Goal: Entertainment & Leisure: Consume media (video, audio)

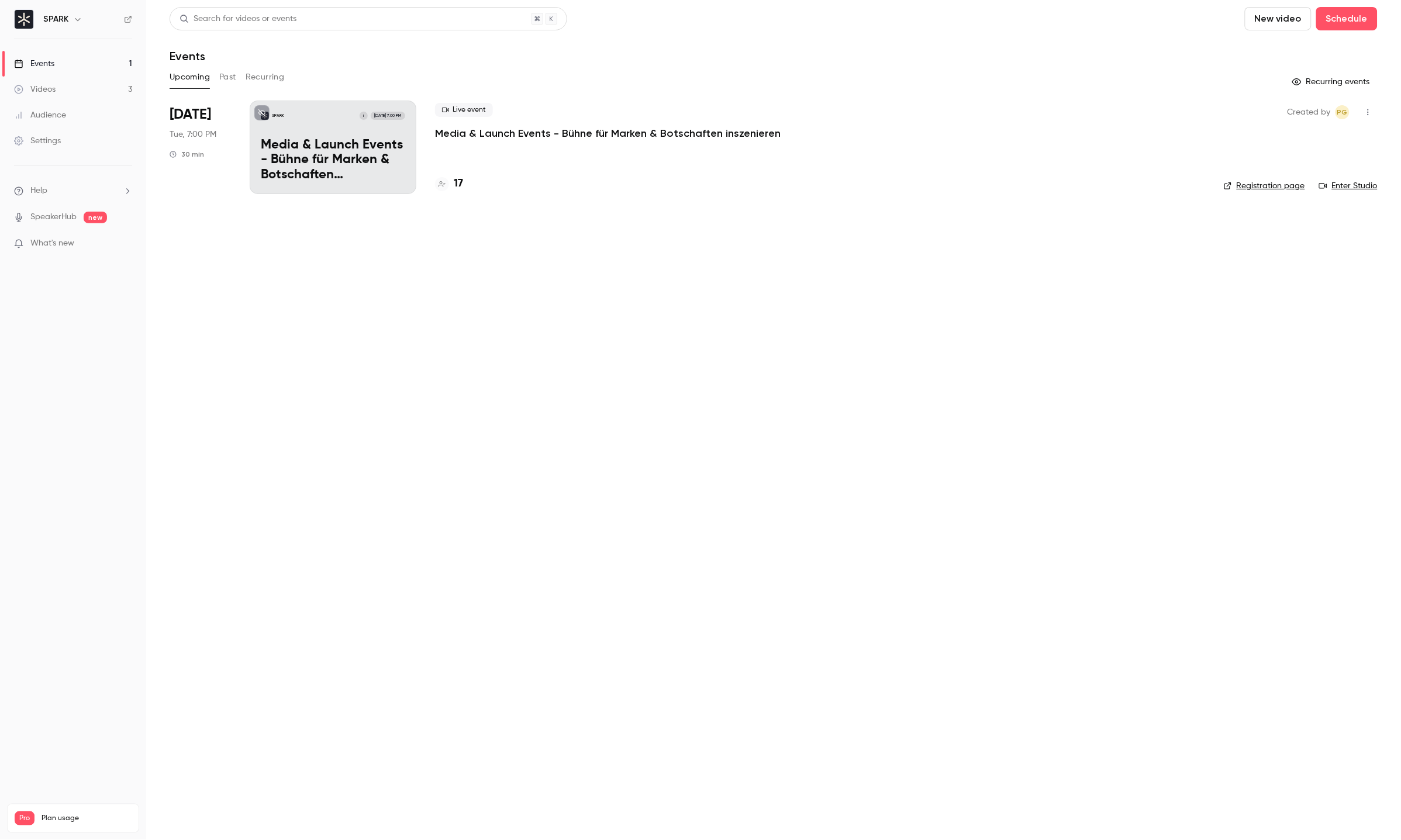
click at [284, 168] on p "Media & Launch Events - Bühne für Marken & Botschaften inszenieren" at bounding box center [333, 161] width 144 height 45
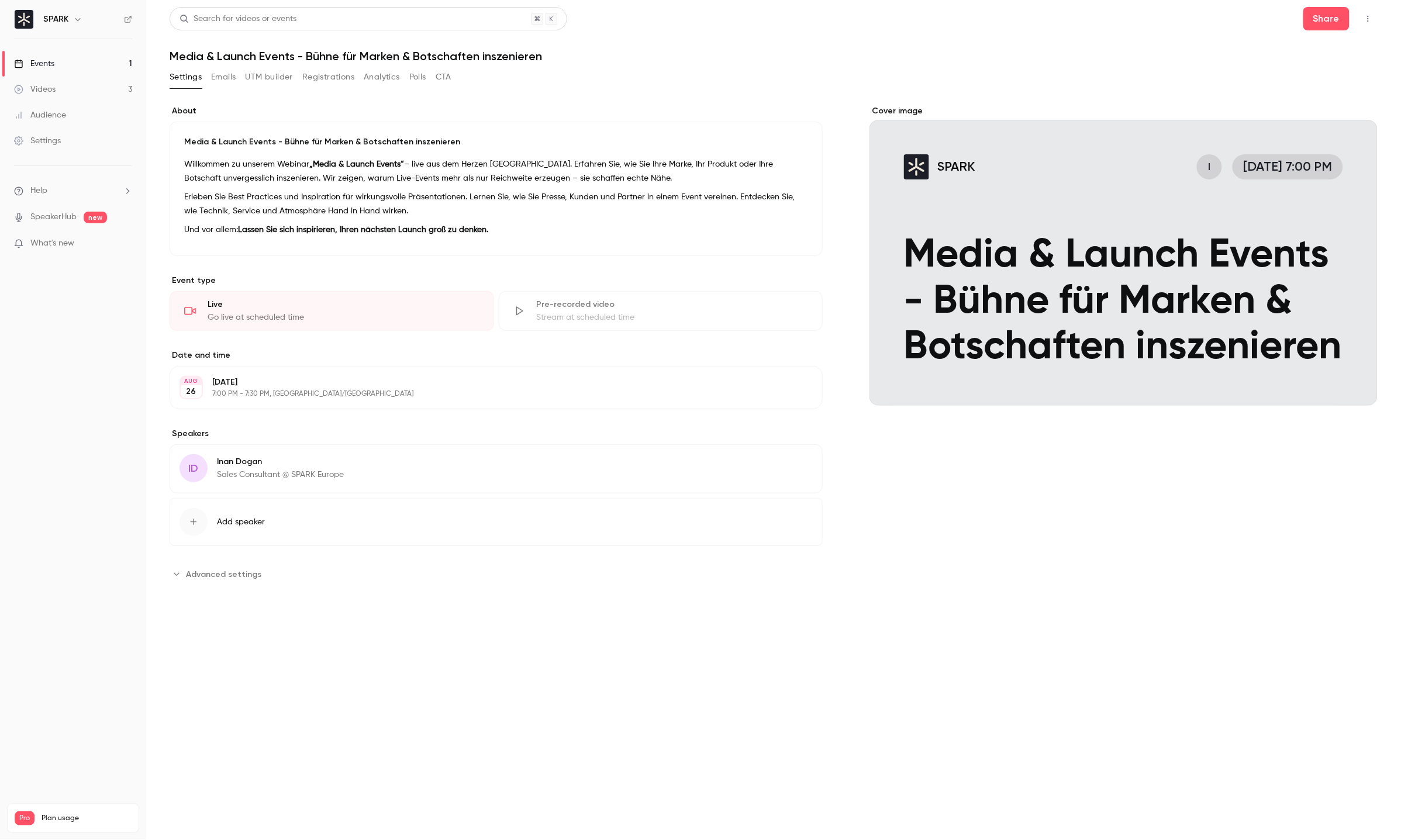
click at [230, 75] on button "Emails" at bounding box center [223, 77] width 25 height 19
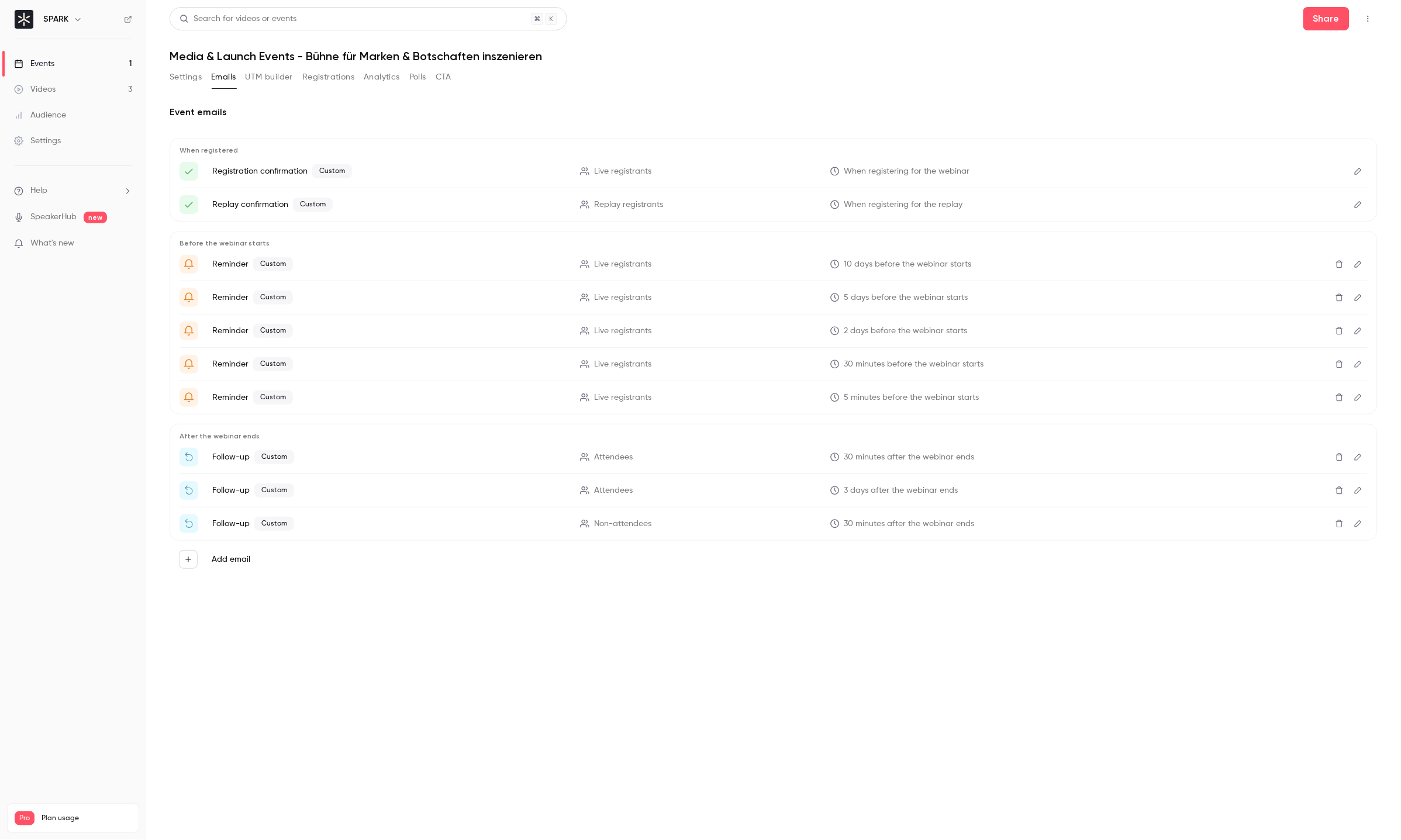
click at [1367, 465] on button "Edit" at bounding box center [1358, 456] width 19 height 19
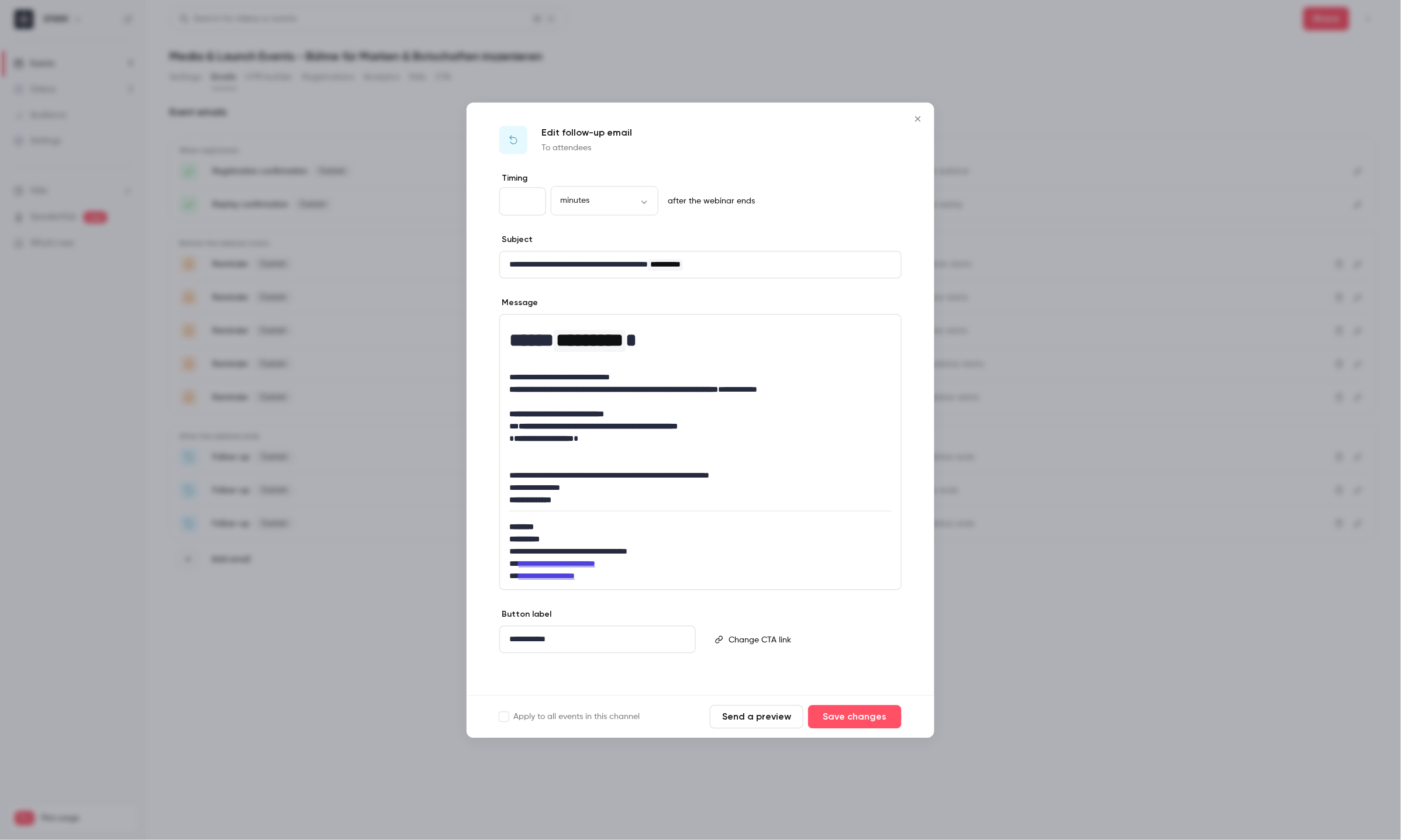
click at [916, 121] on icon "Close" at bounding box center [918, 119] width 5 height 5
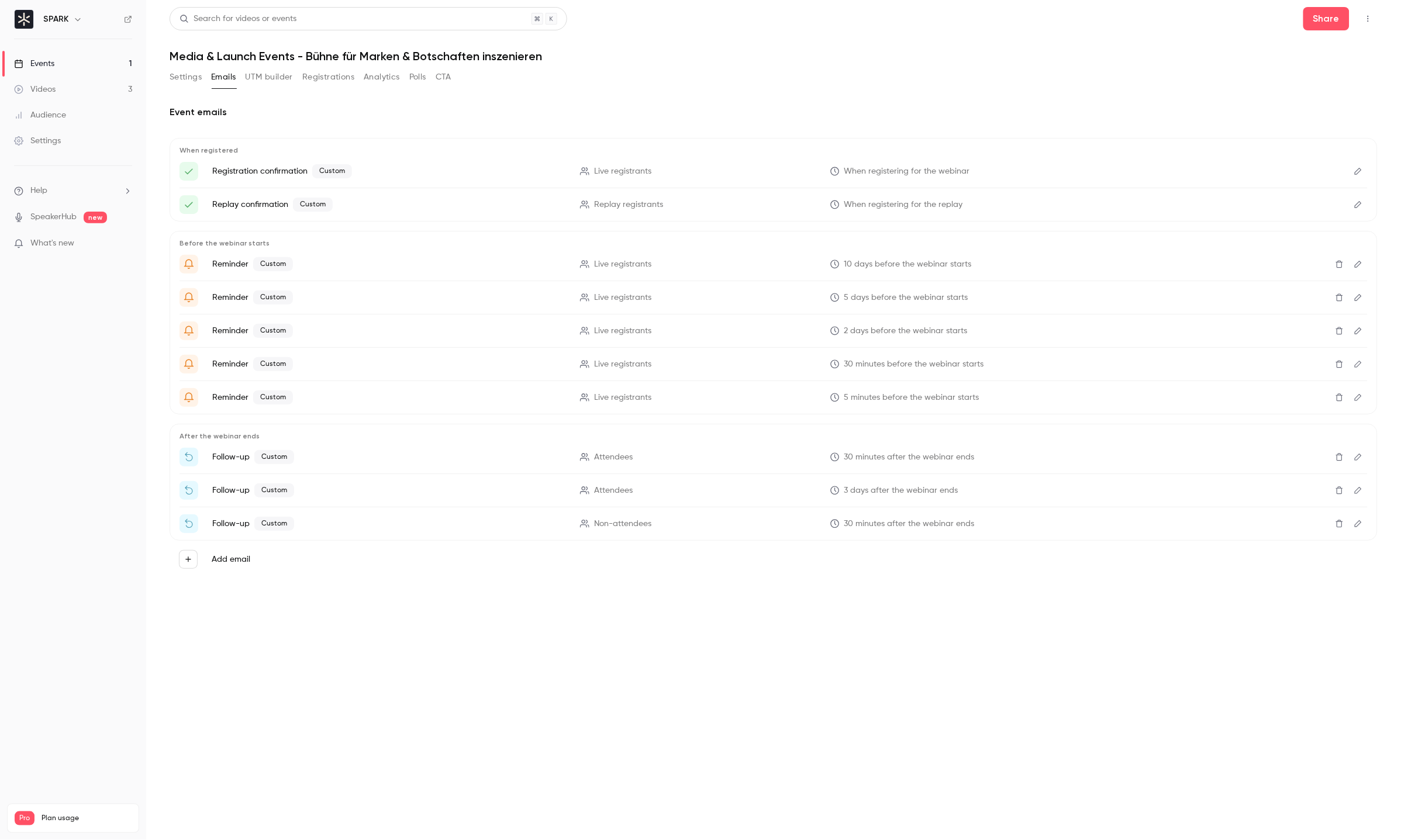
click at [1364, 332] on button "Edit" at bounding box center [1358, 331] width 19 height 19
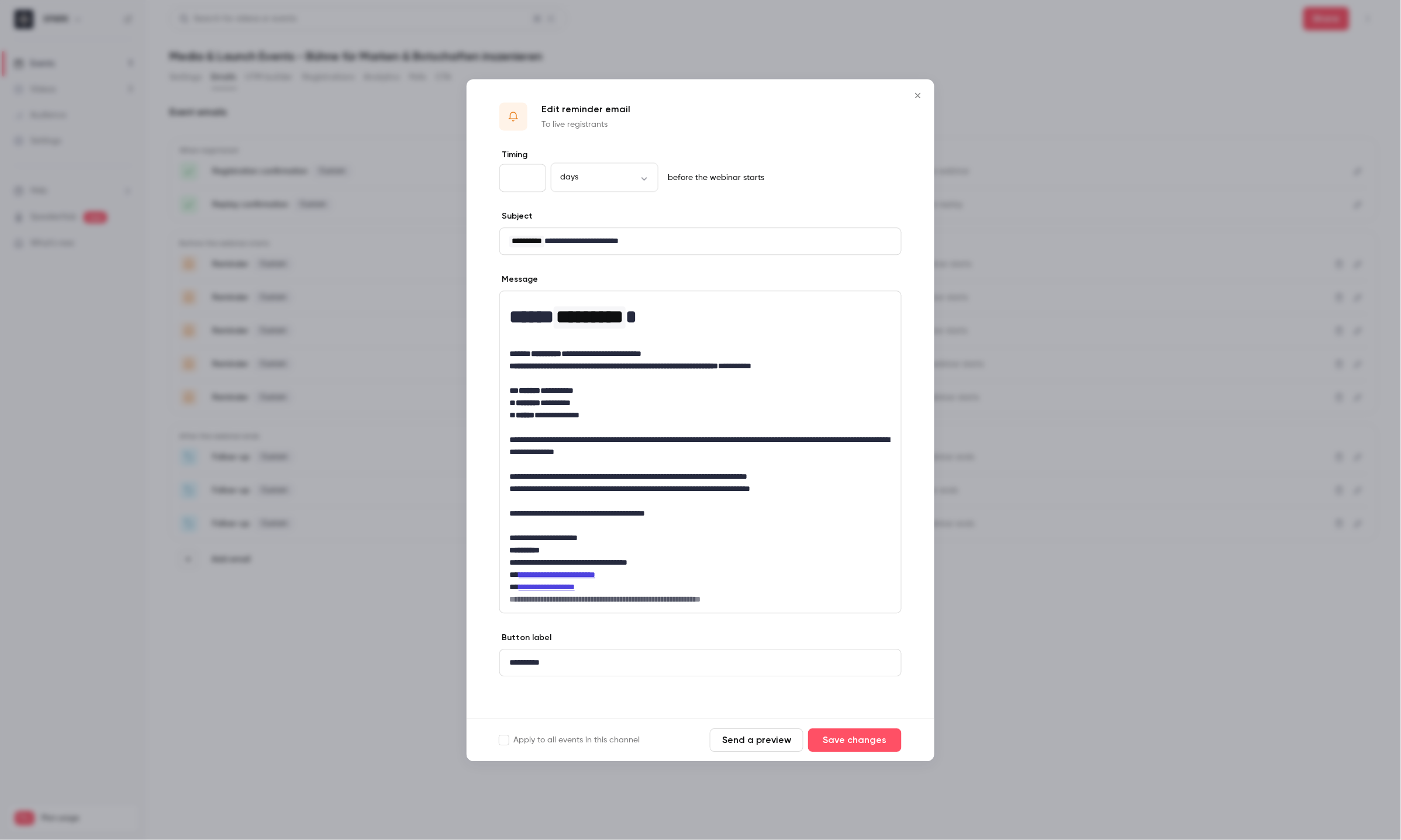
click at [923, 99] on icon "Close" at bounding box center [919, 95] width 14 height 10
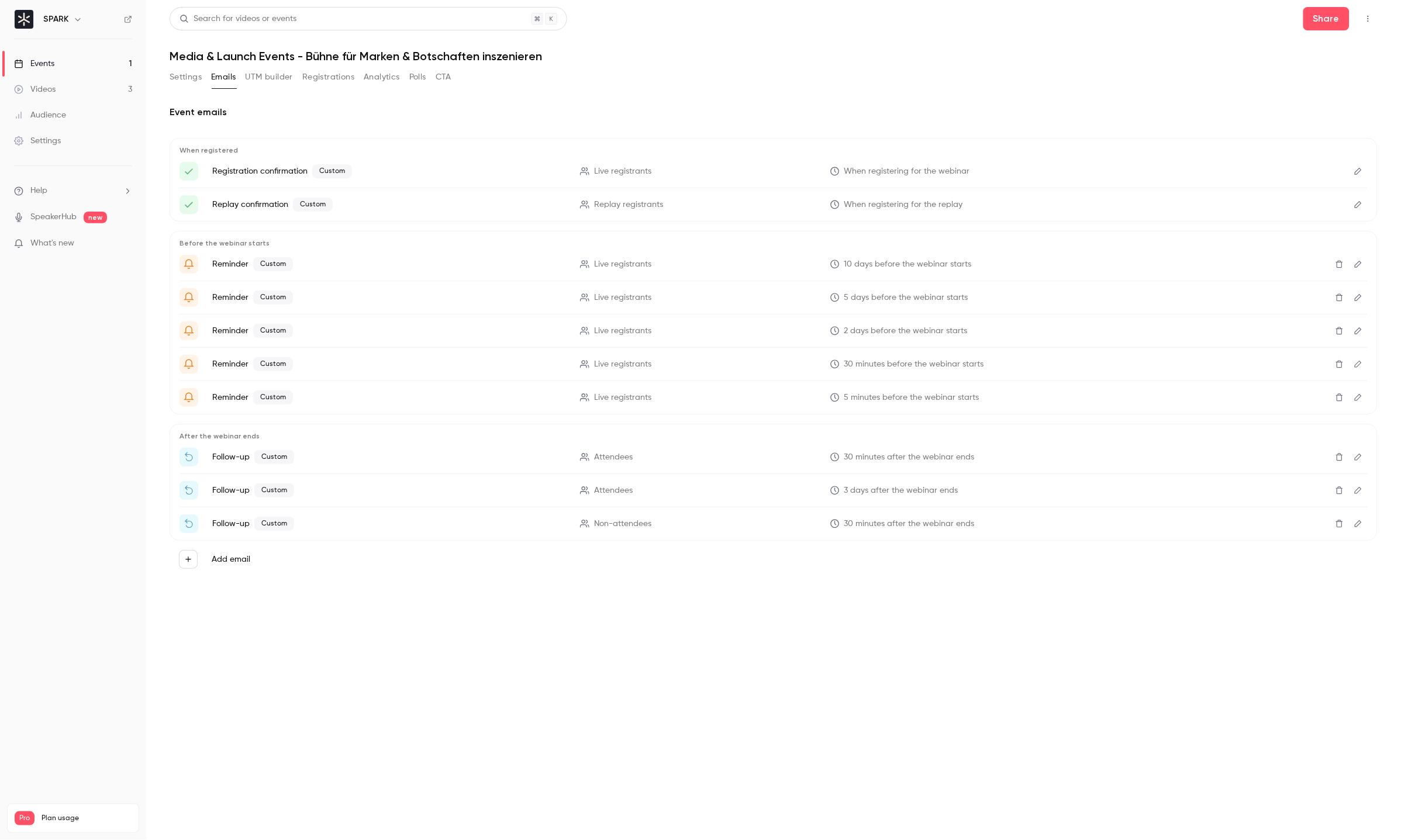
click at [1357, 364] on icon "Edit" at bounding box center [1358, 364] width 7 height 7
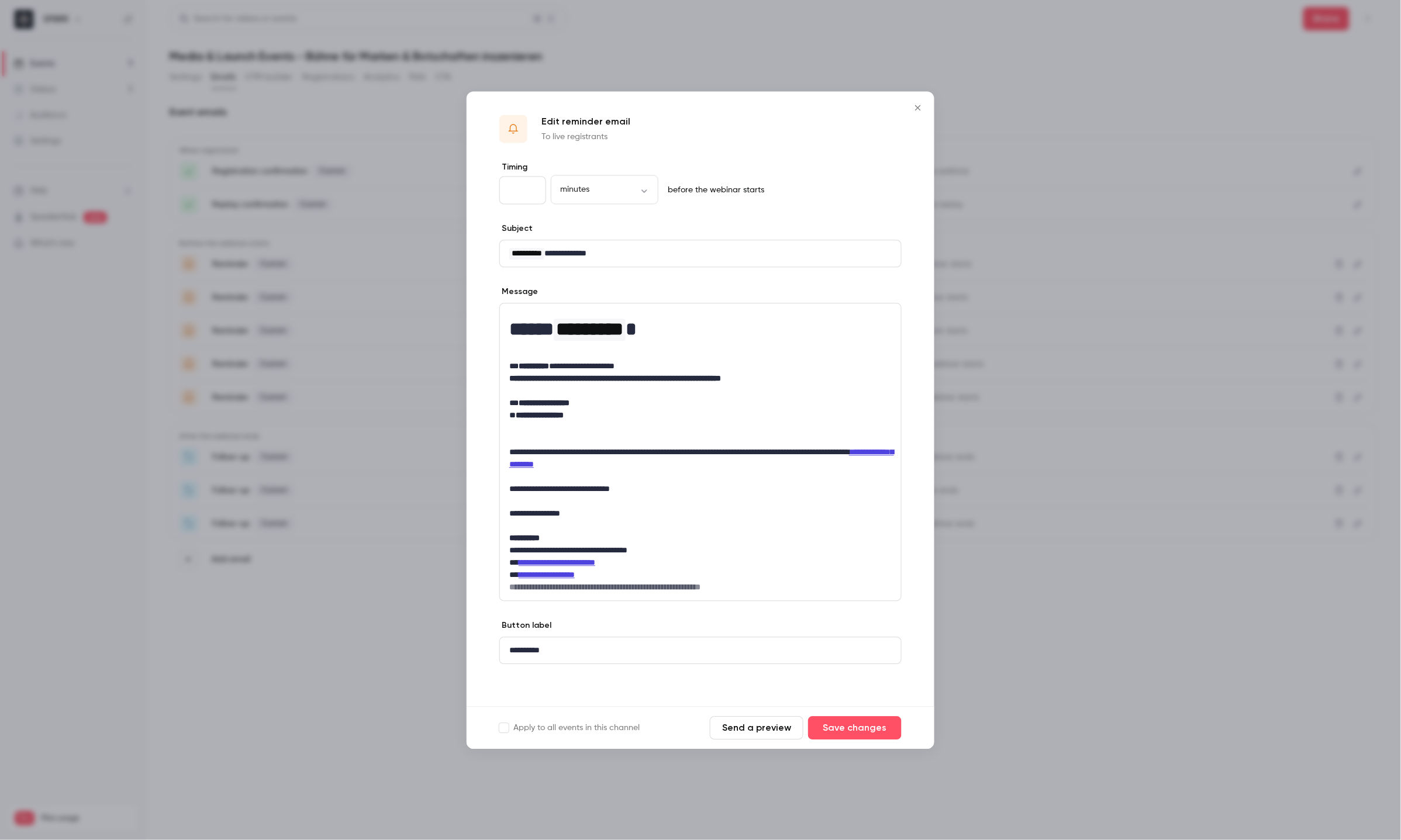
click at [918, 105] on icon "Close" at bounding box center [919, 108] width 14 height 10
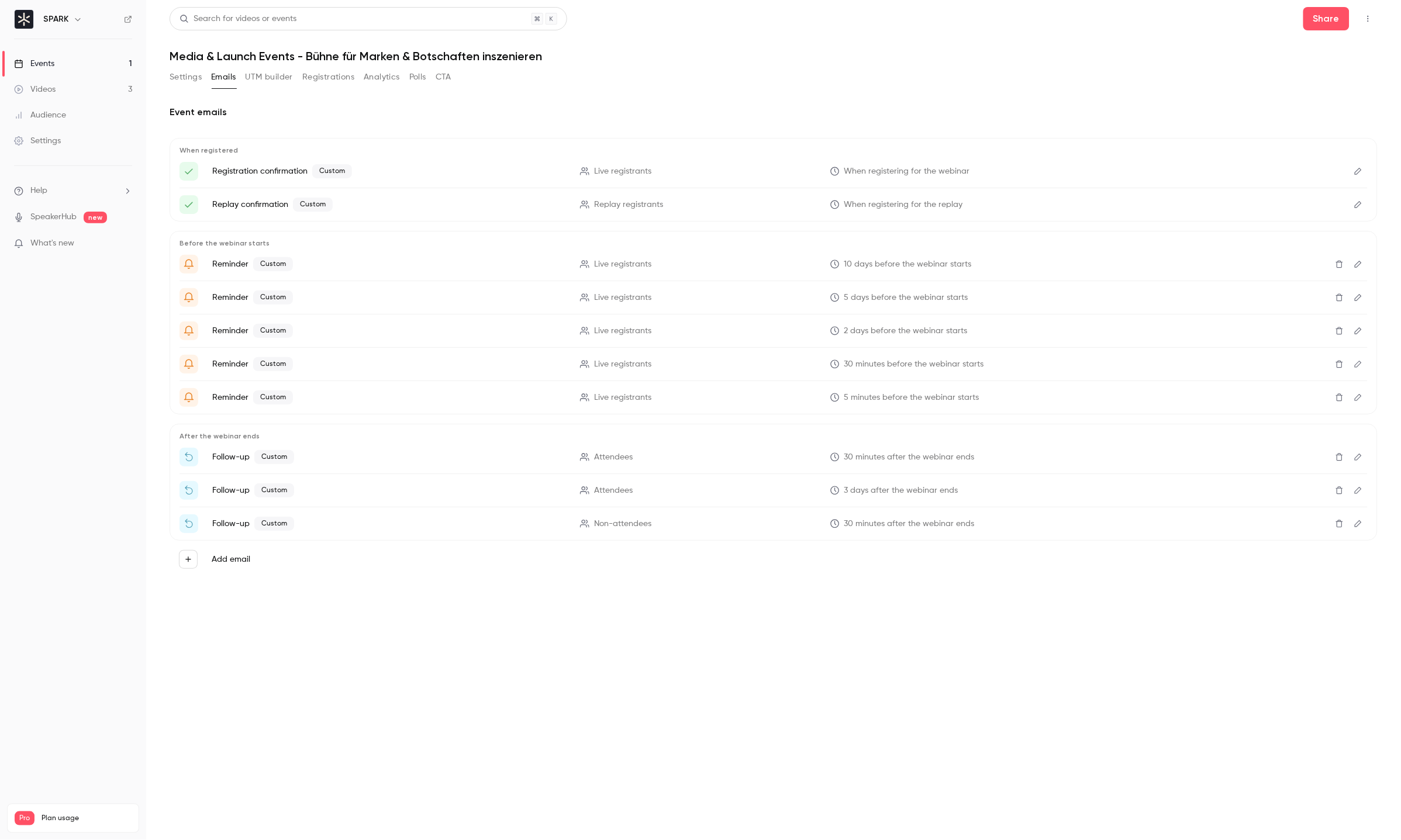
click at [1354, 401] on icon "Edit" at bounding box center [1358, 397] width 10 height 8
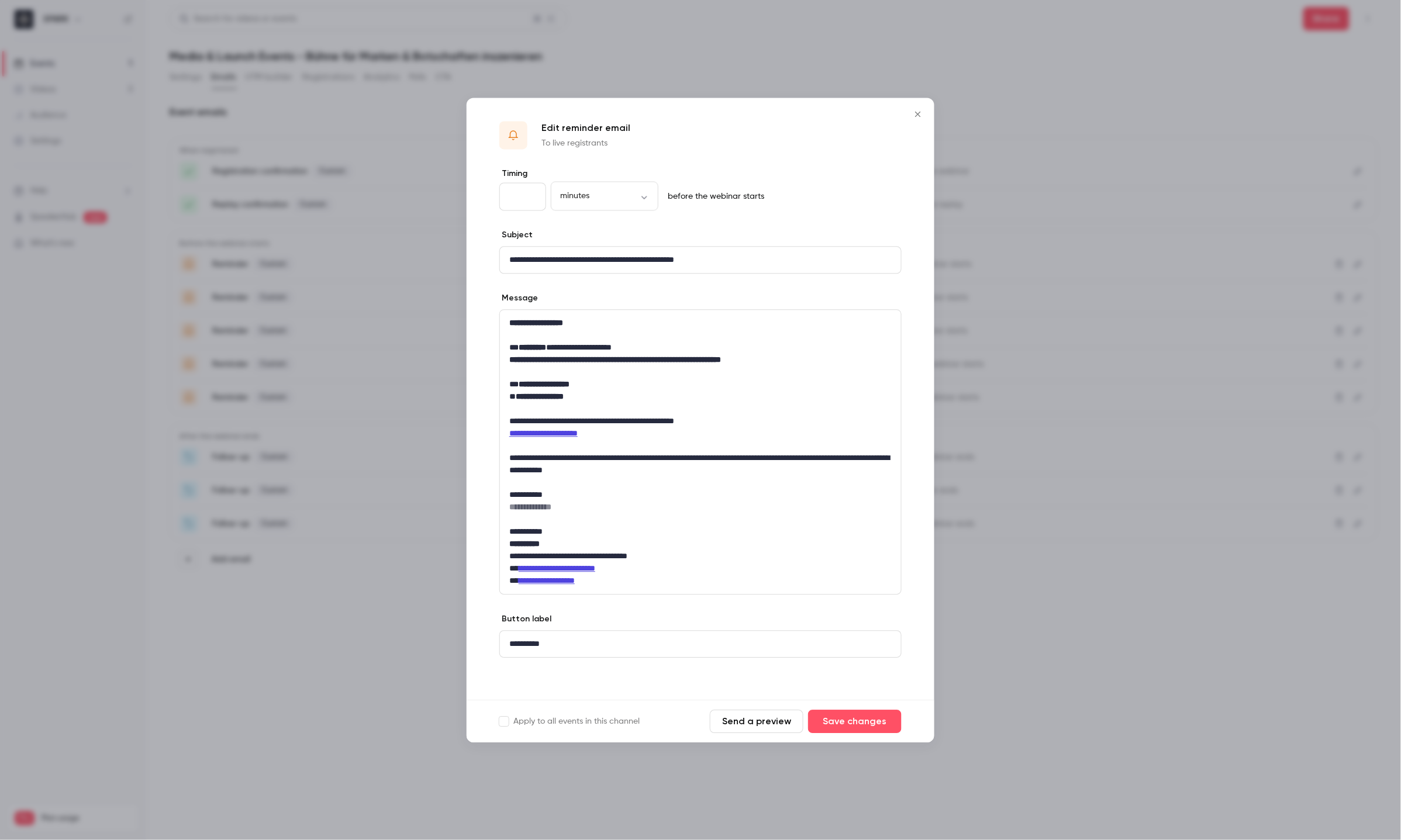
click at [918, 121] on button "Close" at bounding box center [918, 114] width 23 height 23
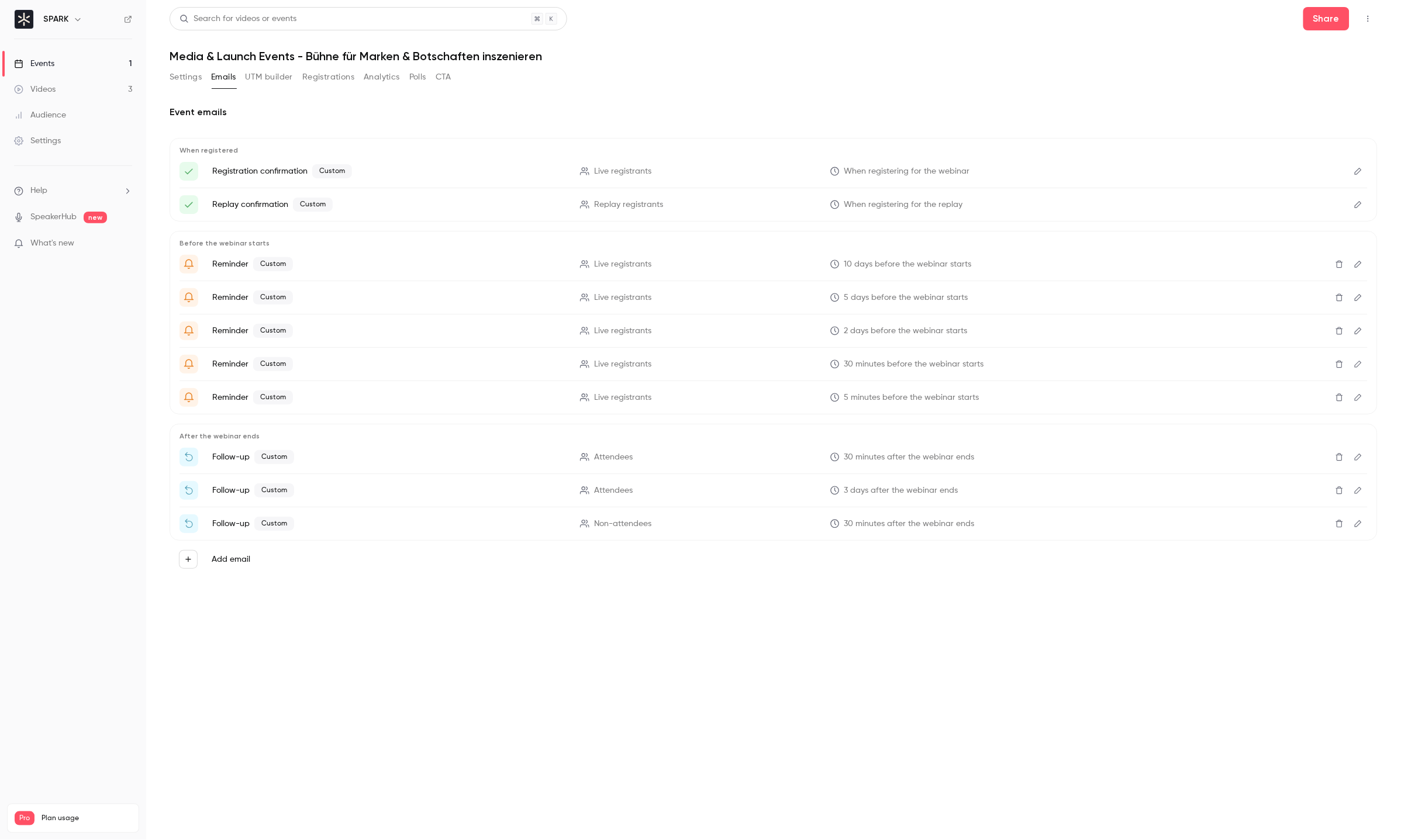
click at [1362, 463] on button "Edit" at bounding box center [1358, 456] width 19 height 19
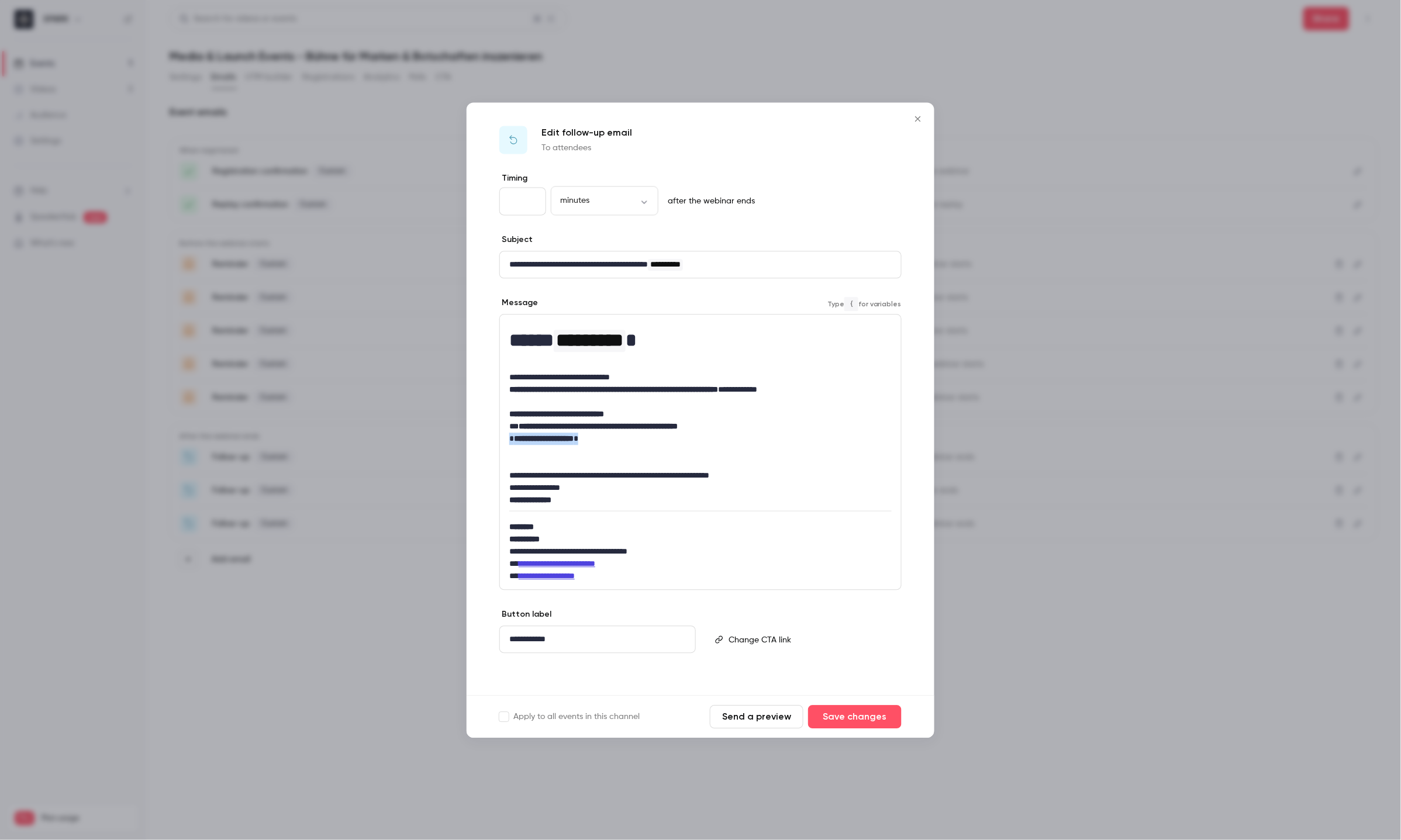
drag, startPoint x: 610, startPoint y: 438, endPoint x: 499, endPoint y: 439, distance: 111.0
click at [499, 439] on div "**********" at bounding box center [700, 433] width 468 height 523
click at [839, 717] on button "Save changes" at bounding box center [855, 716] width 94 height 23
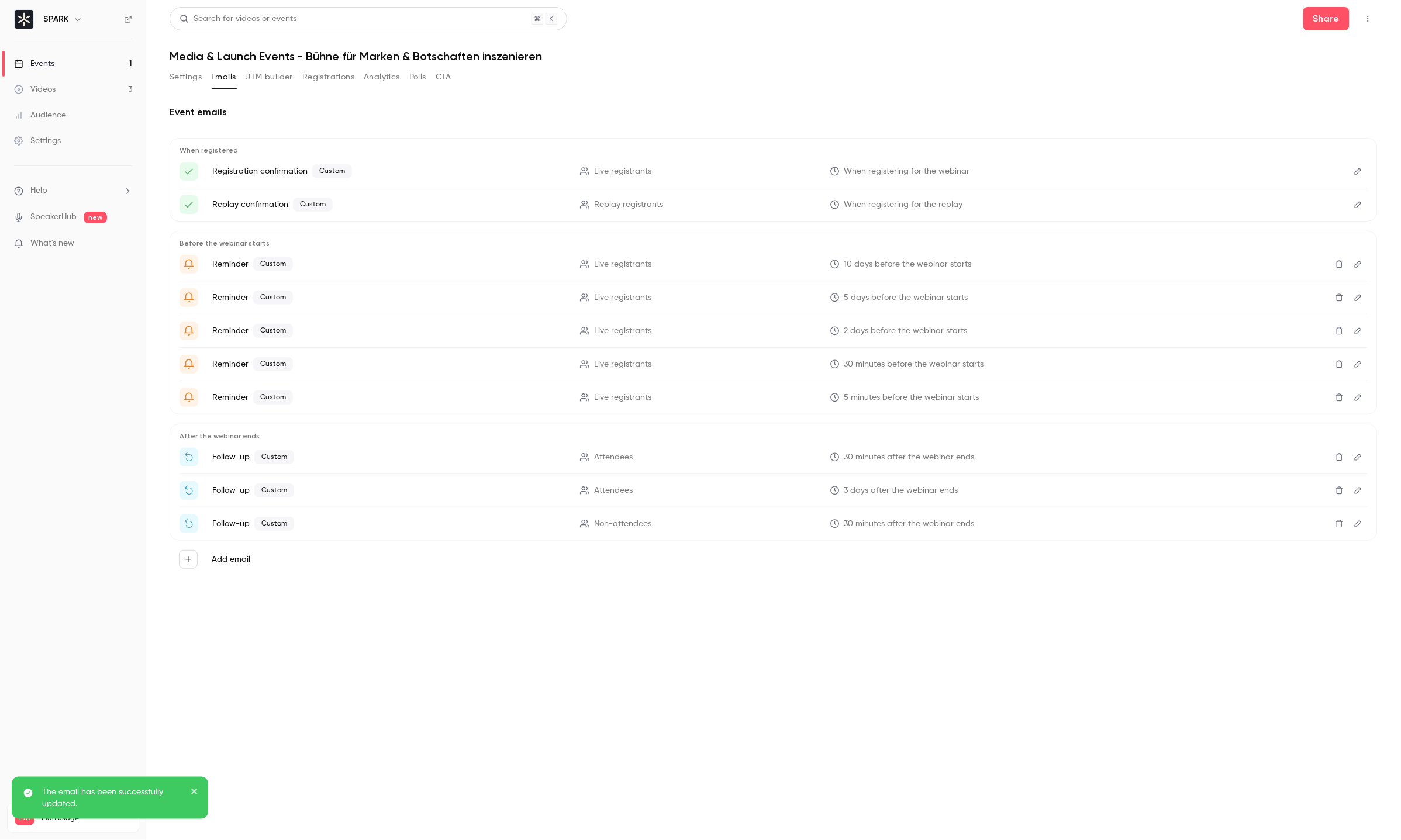
click at [1365, 489] on button "Edit" at bounding box center [1358, 490] width 19 height 19
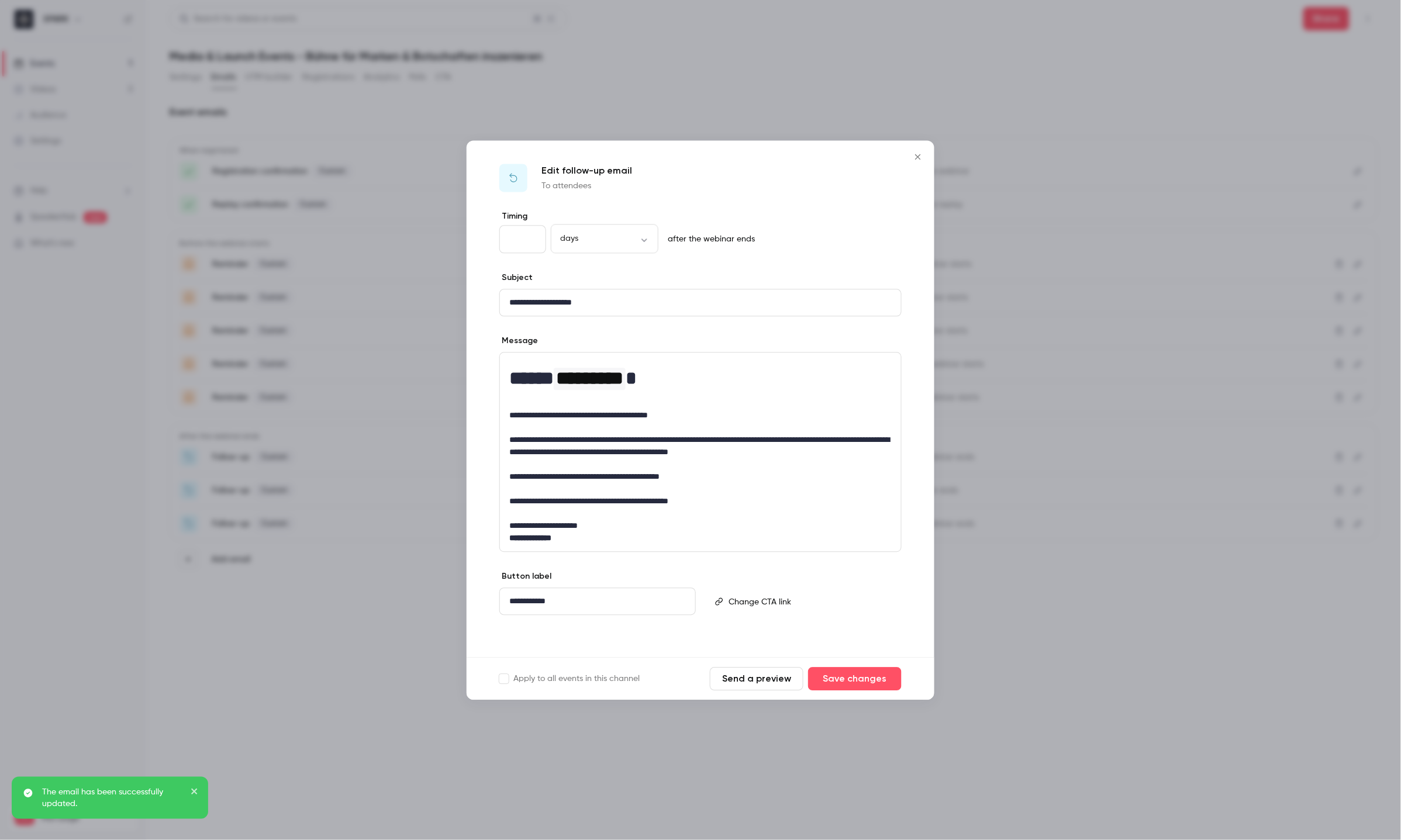
click at [747, 495] on p "**********" at bounding box center [700, 501] width 383 height 12
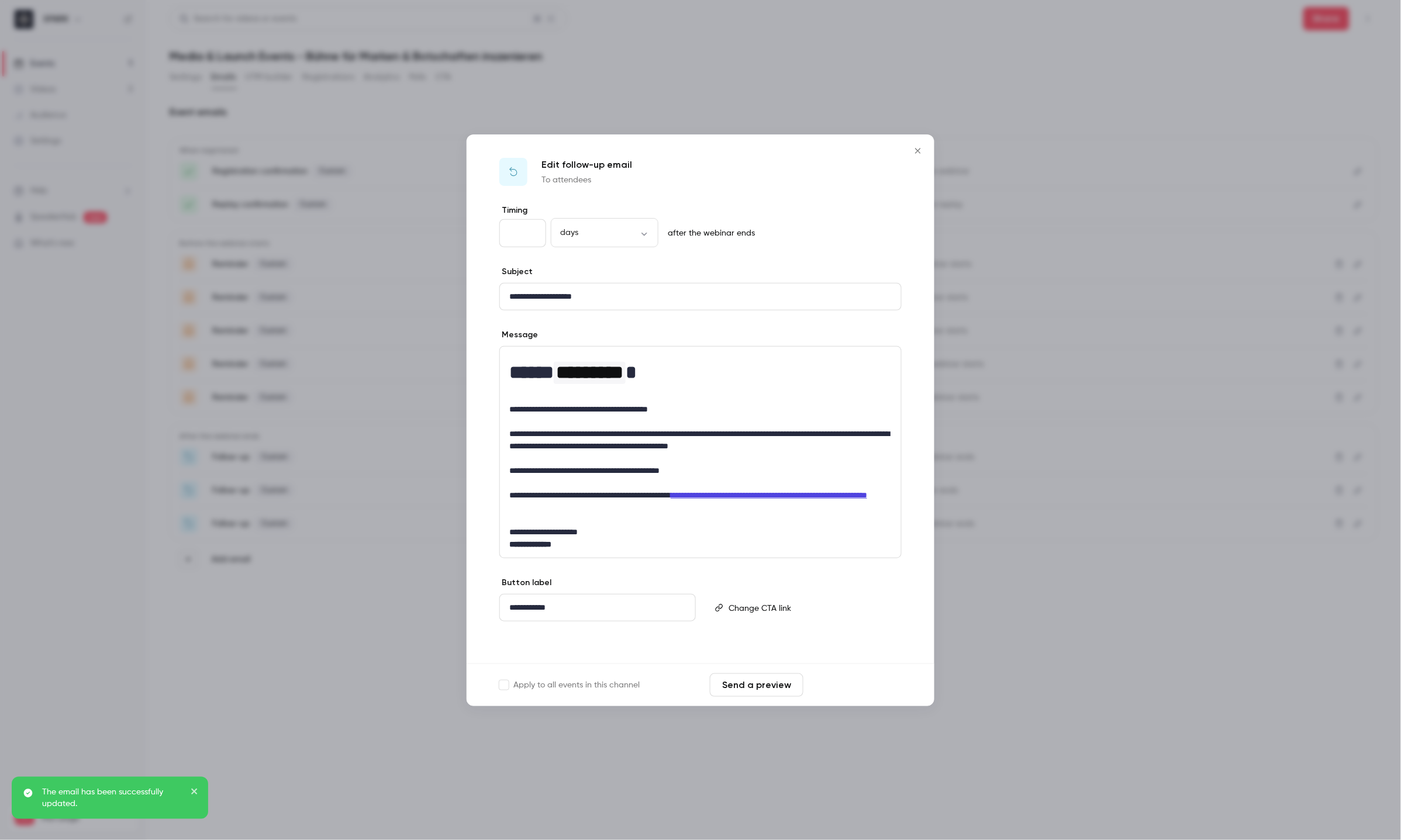
click at [868, 685] on button "Save changes" at bounding box center [855, 685] width 94 height 23
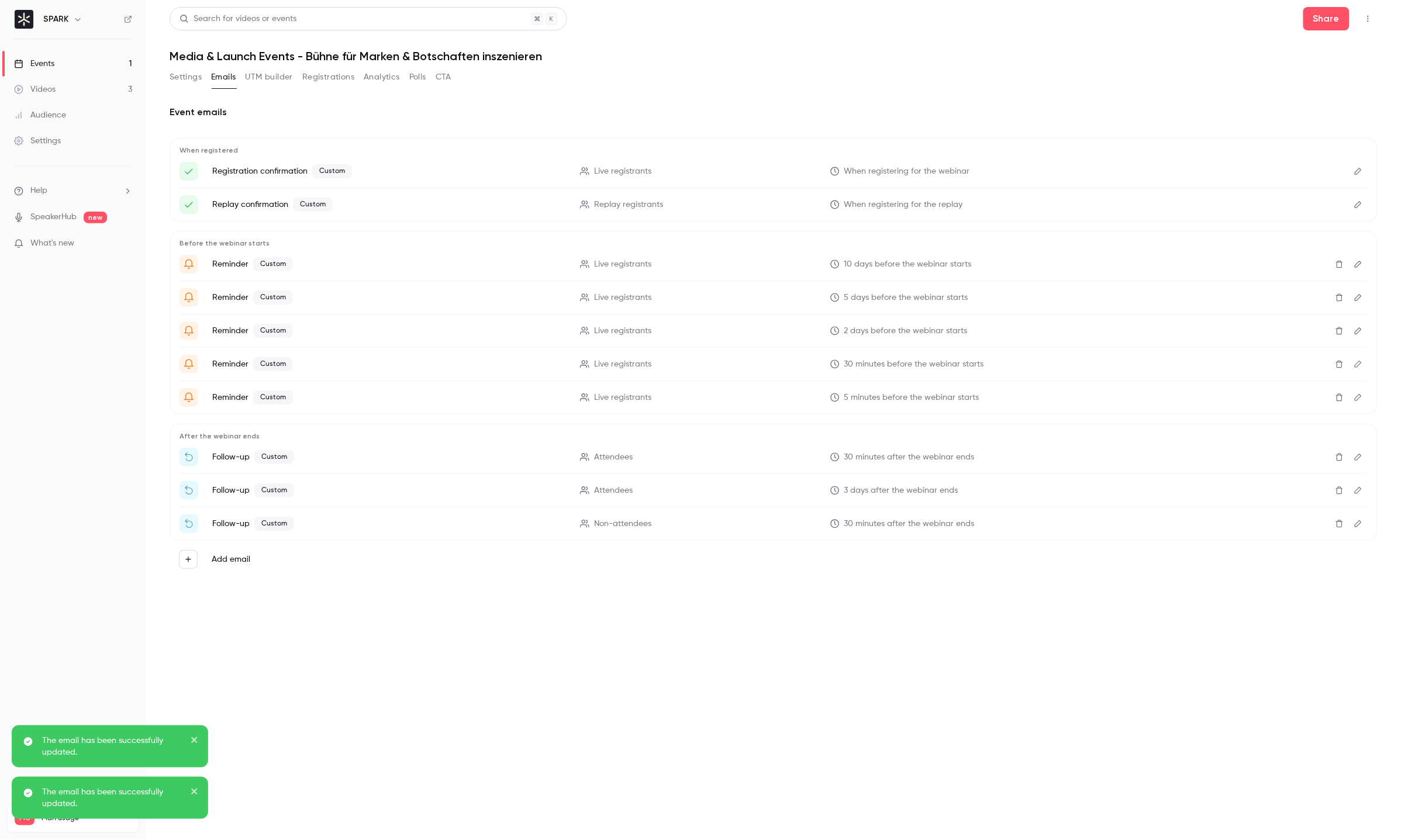
click at [1354, 531] on button "Edit" at bounding box center [1358, 523] width 19 height 19
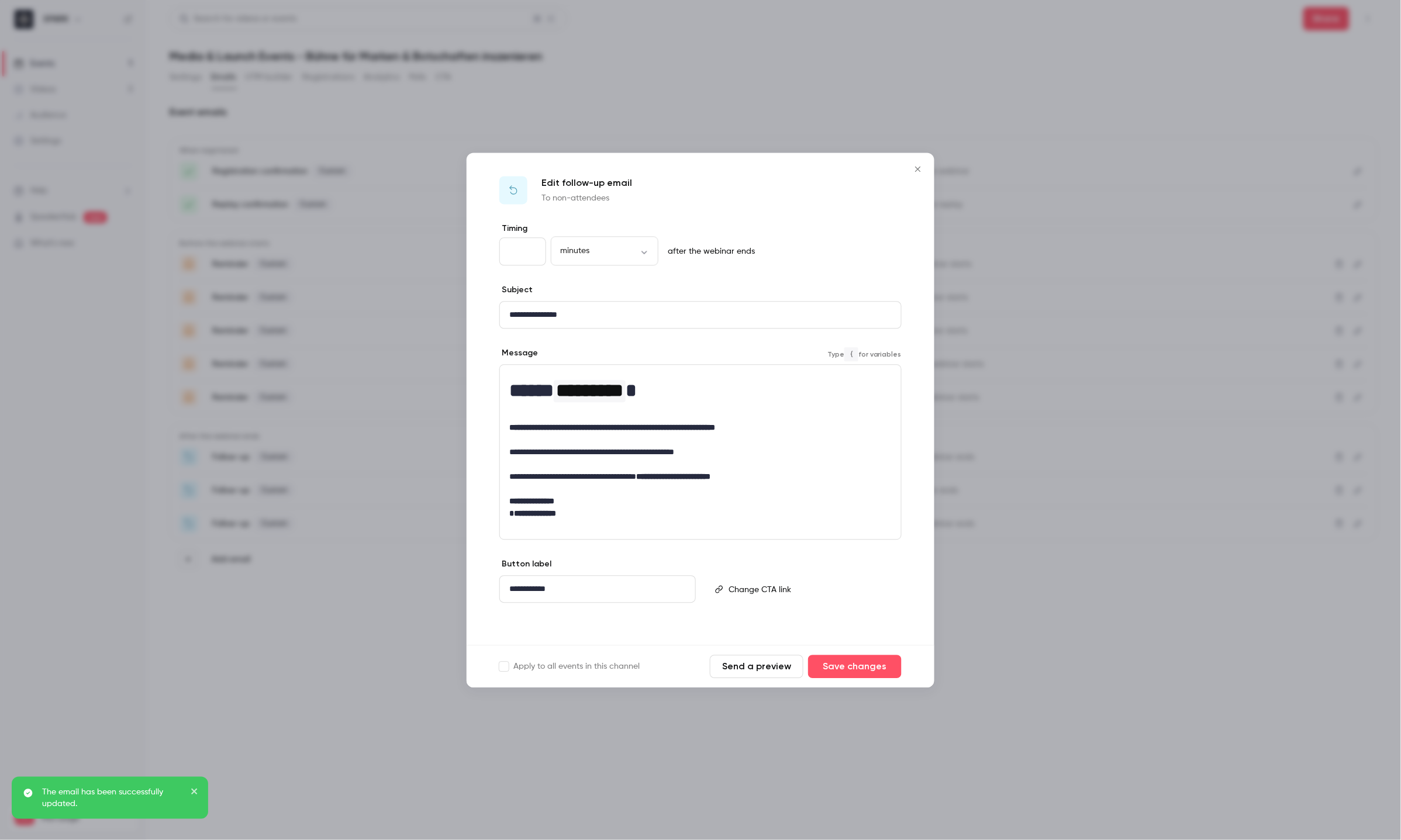
click at [784, 456] on p "**********" at bounding box center [700, 452] width 383 height 12
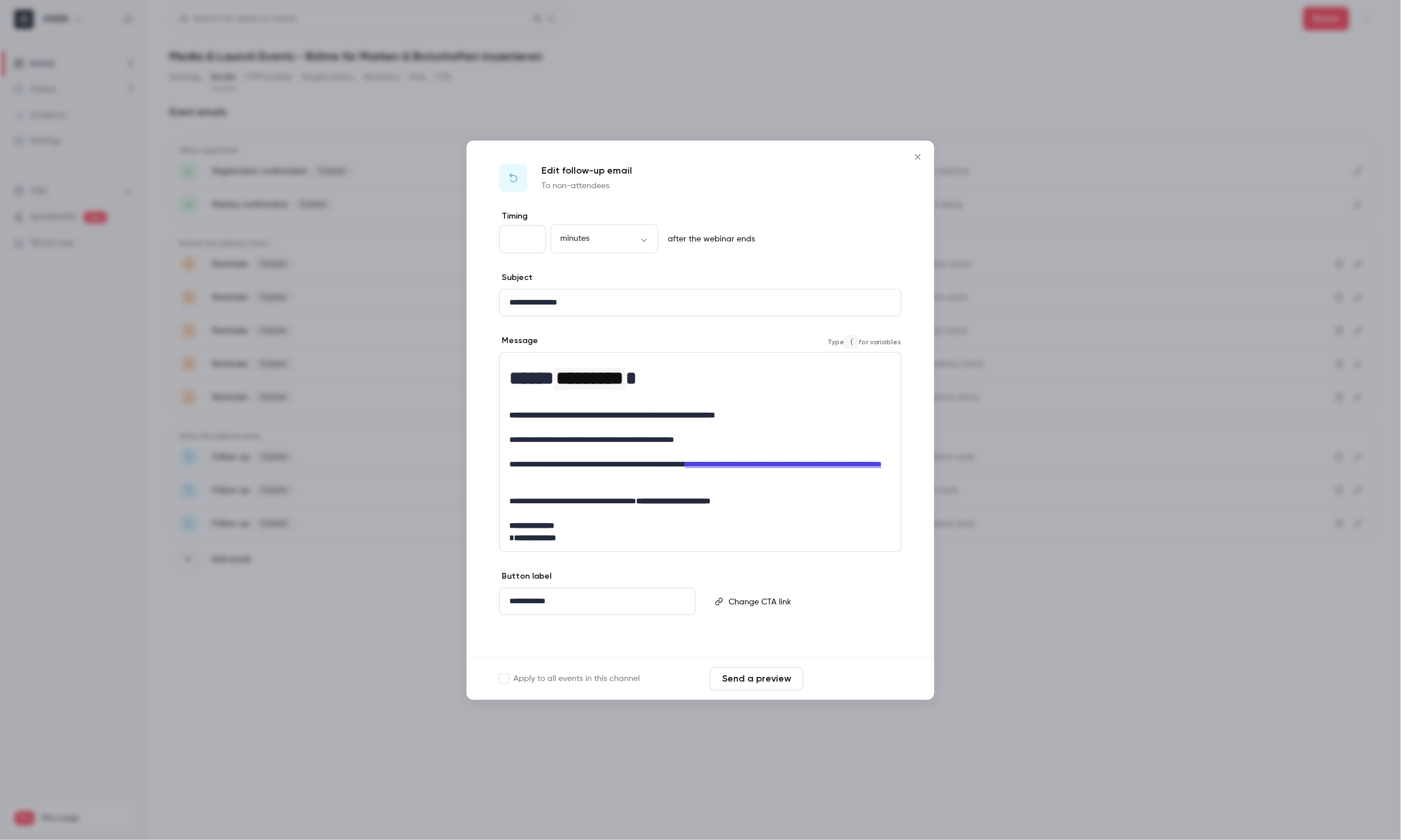
click at [862, 673] on button "Save changes" at bounding box center [855, 678] width 94 height 23
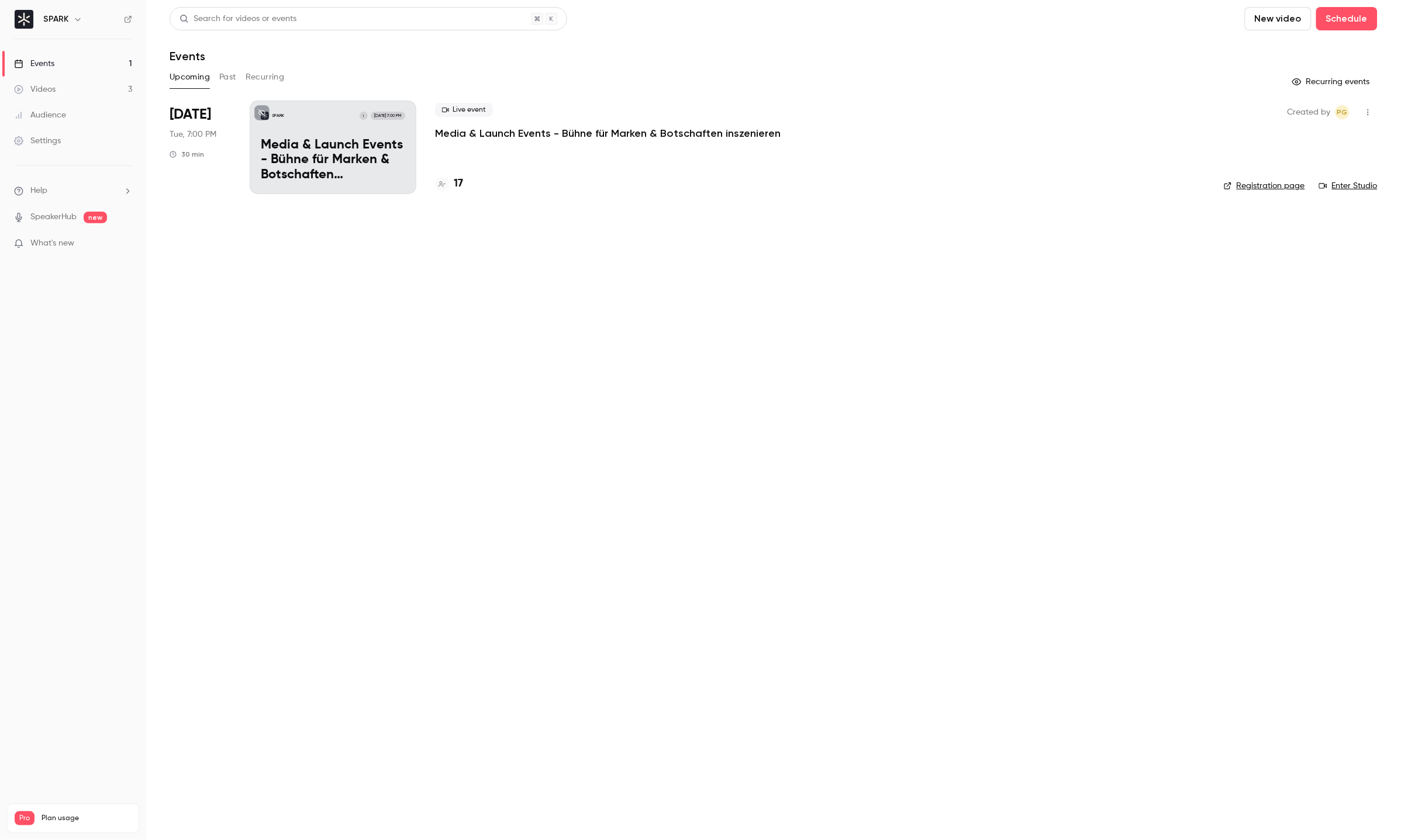
click at [61, 94] on link "Videos 3" at bounding box center [73, 90] width 146 height 26
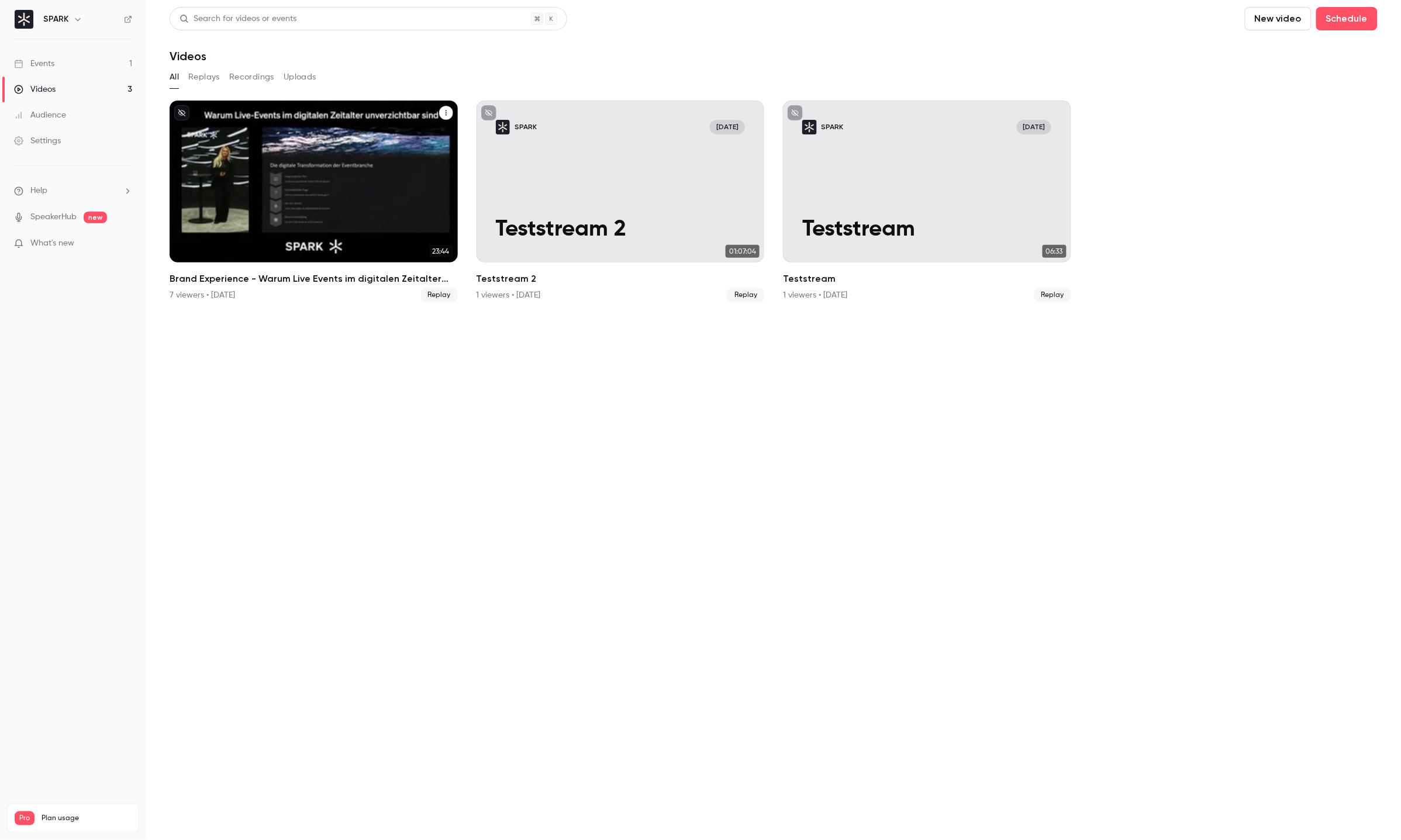
click at [260, 161] on div "SPARK I [DATE] Brand Experience - Warum Live Events im digitalen Zeitalter unve…" at bounding box center [313, 181] width 288 height 162
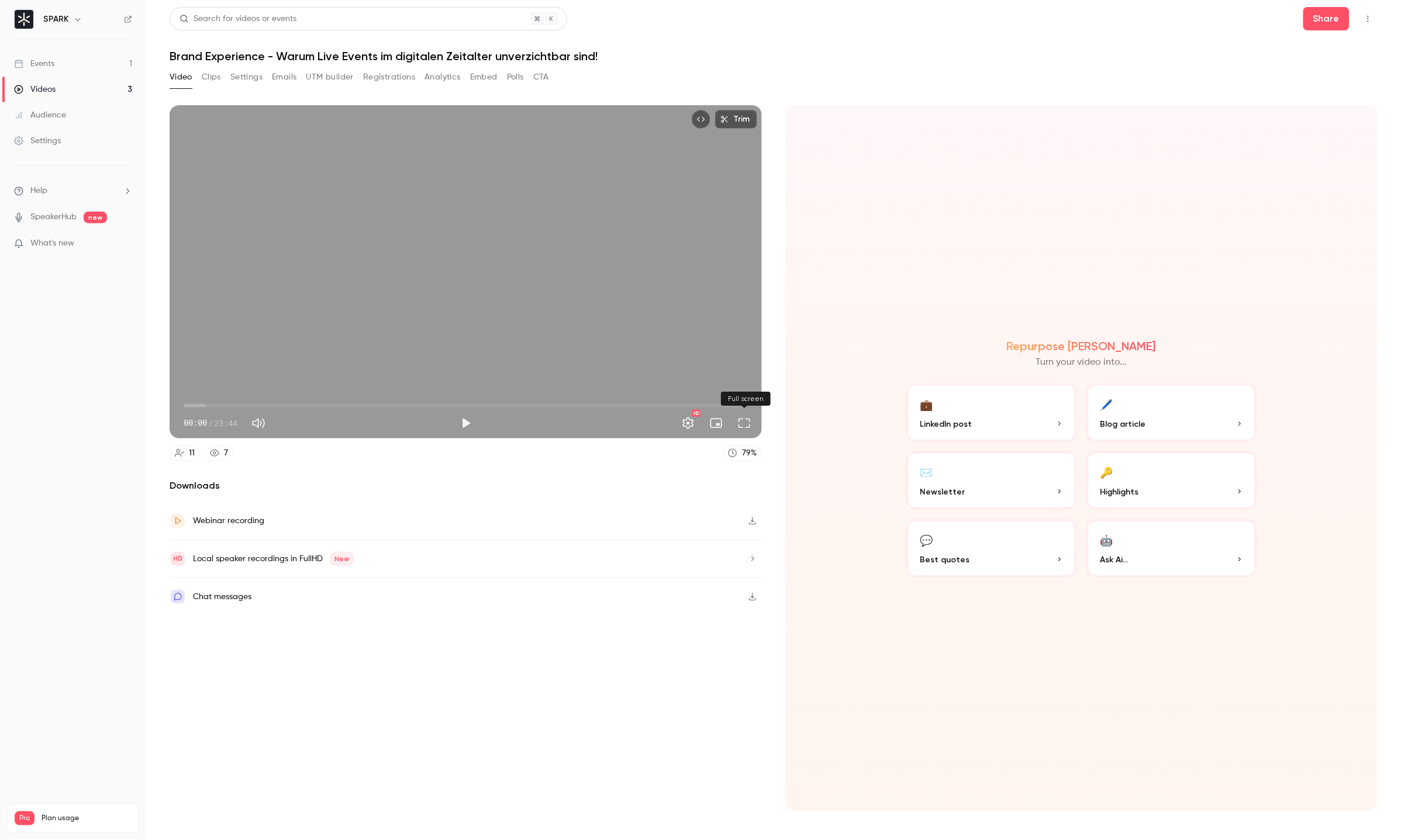
click at [755, 423] on button "Full screen" at bounding box center [744, 423] width 23 height 23
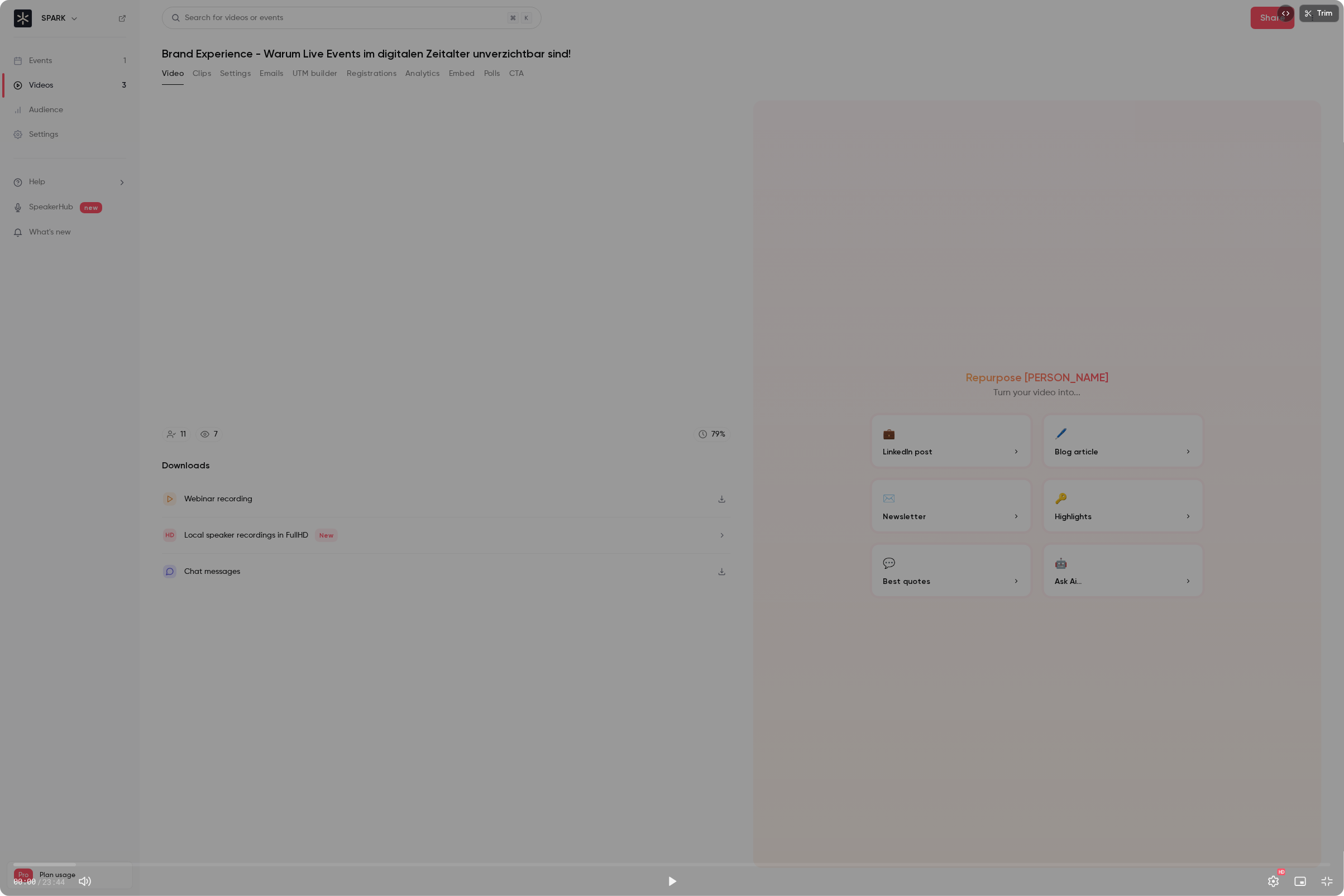
click at [1316, 802] on button "Exit full screen" at bounding box center [1327, 881] width 22 height 22
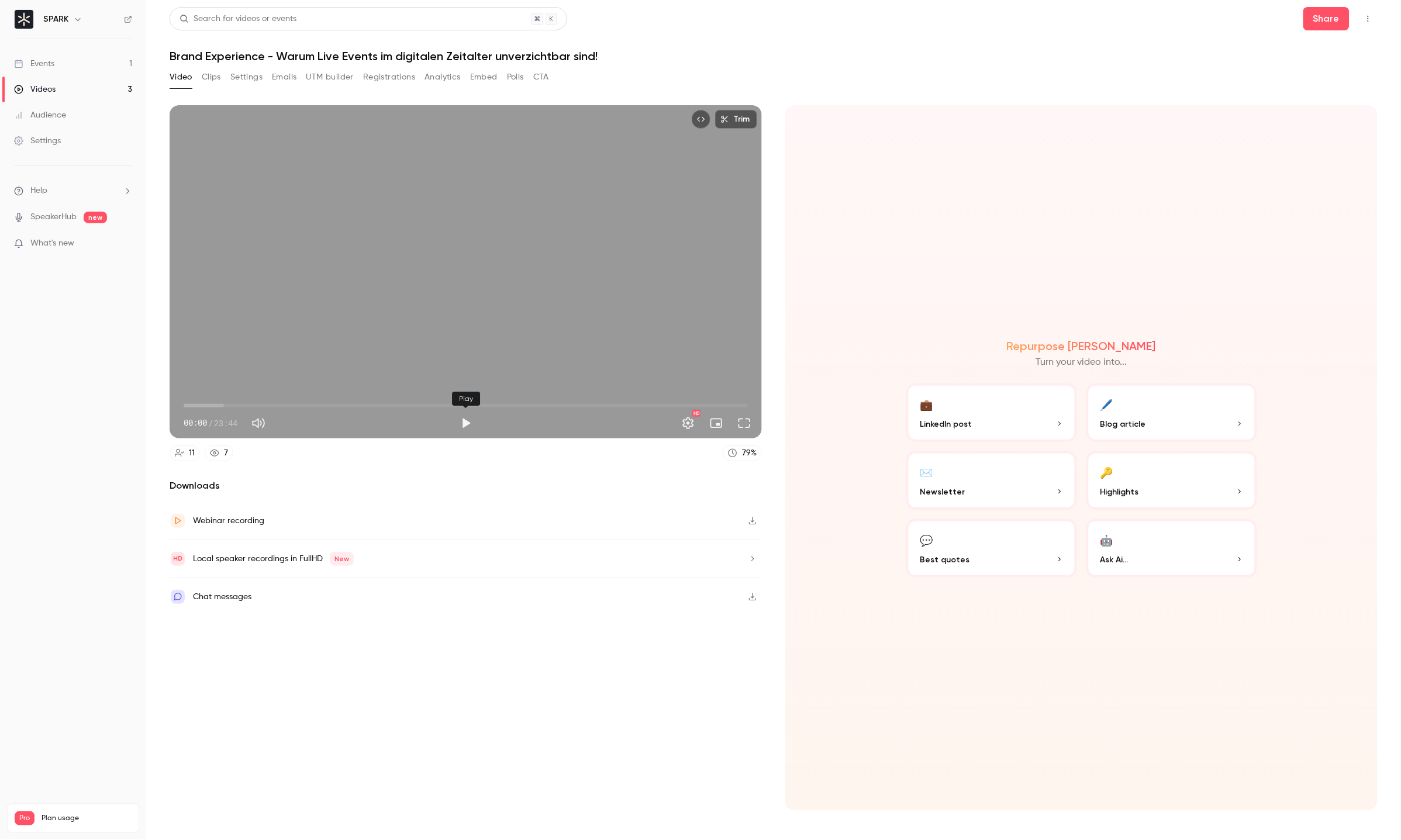
click at [461, 427] on button "Play" at bounding box center [466, 423] width 23 height 23
click at [751, 430] on button "Full screen" at bounding box center [744, 423] width 23 height 23
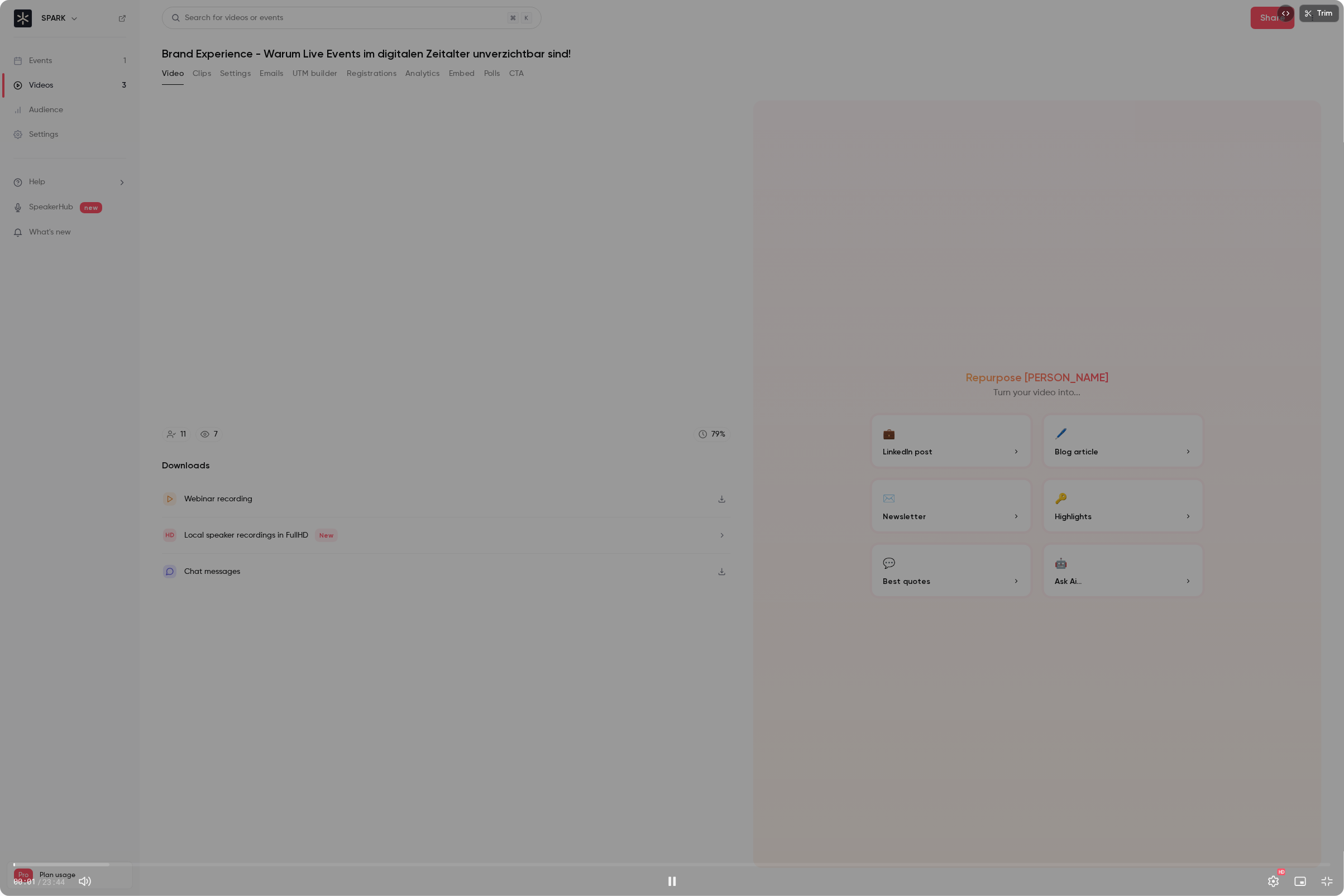
click at [283, 802] on span "00:01" at bounding box center [672, 865] width 1318 height 18
click at [378, 802] on span "06:33" at bounding box center [672, 865] width 1318 height 18
click at [462, 802] on span "06:34" at bounding box center [672, 865] width 1318 height 18
click at [506, 802] on span "08:05" at bounding box center [672, 865] width 1318 height 18
click at [559, 802] on span "09:49" at bounding box center [672, 865] width 1318 height 18
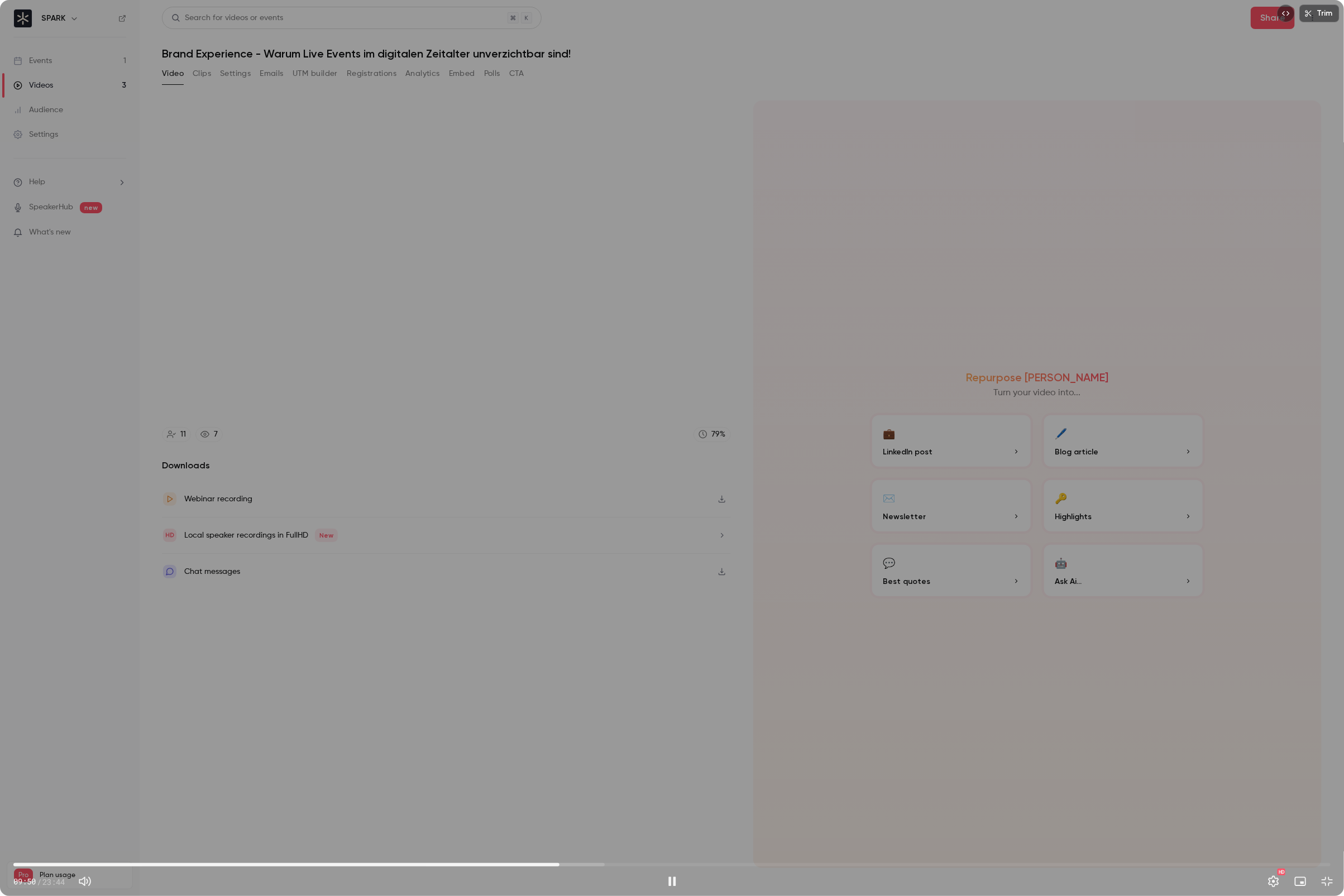
click at [543, 802] on span "09:50" at bounding box center [672, 865] width 1318 height 18
click at [575, 802] on span "10:07" at bounding box center [672, 865] width 1318 height 18
click at [667, 802] on button "Pause" at bounding box center [672, 881] width 22 height 22
click at [569, 802] on span "10:09" at bounding box center [672, 865] width 1318 height 18
click at [672, 802] on button "Play" at bounding box center [672, 881] width 22 height 22
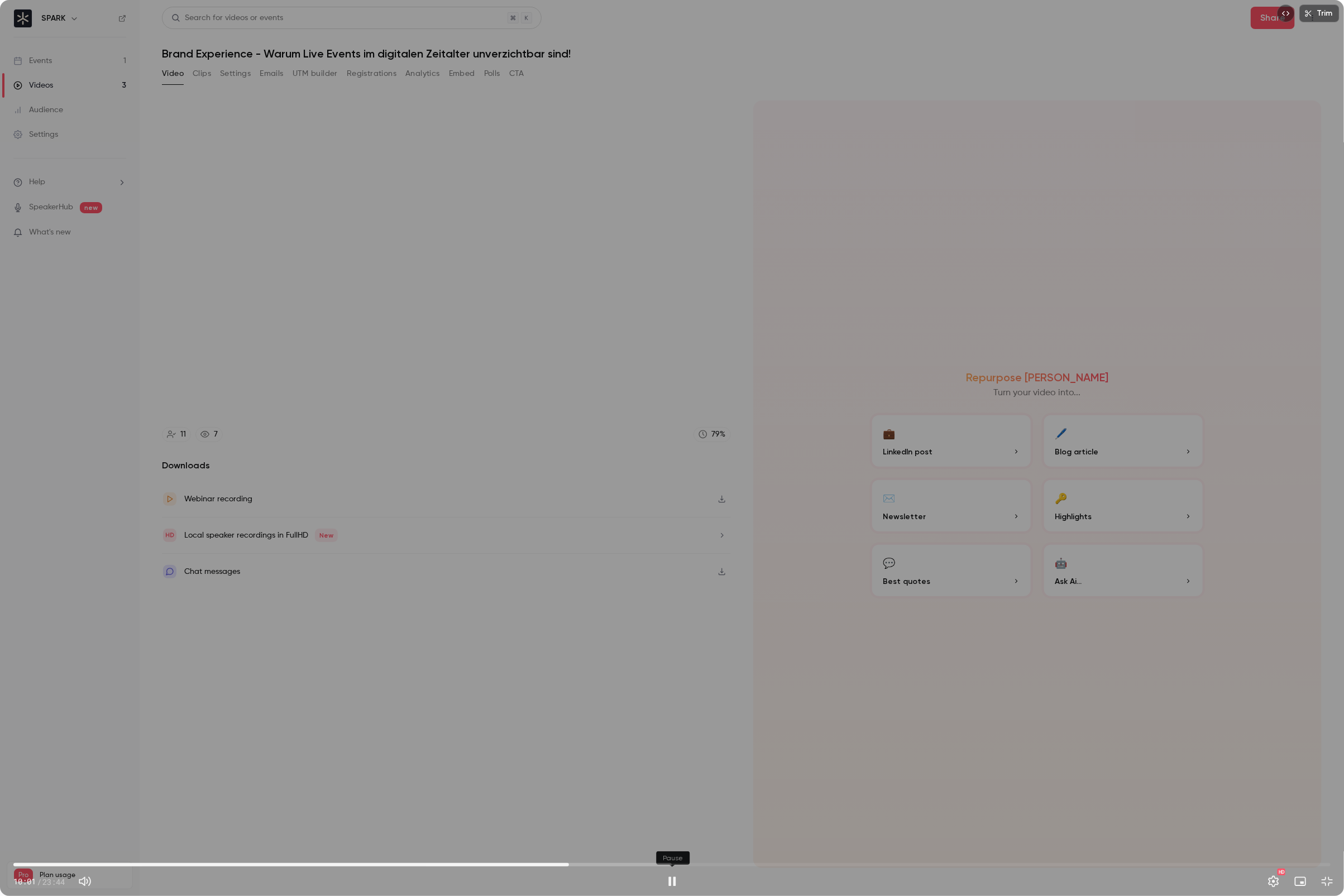
click at [672, 802] on button "Pause" at bounding box center [672, 881] width 22 height 22
click at [672, 802] on button "Play" at bounding box center [672, 881] width 22 height 22
click at [672, 802] on button "Pause" at bounding box center [672, 881] width 22 height 22
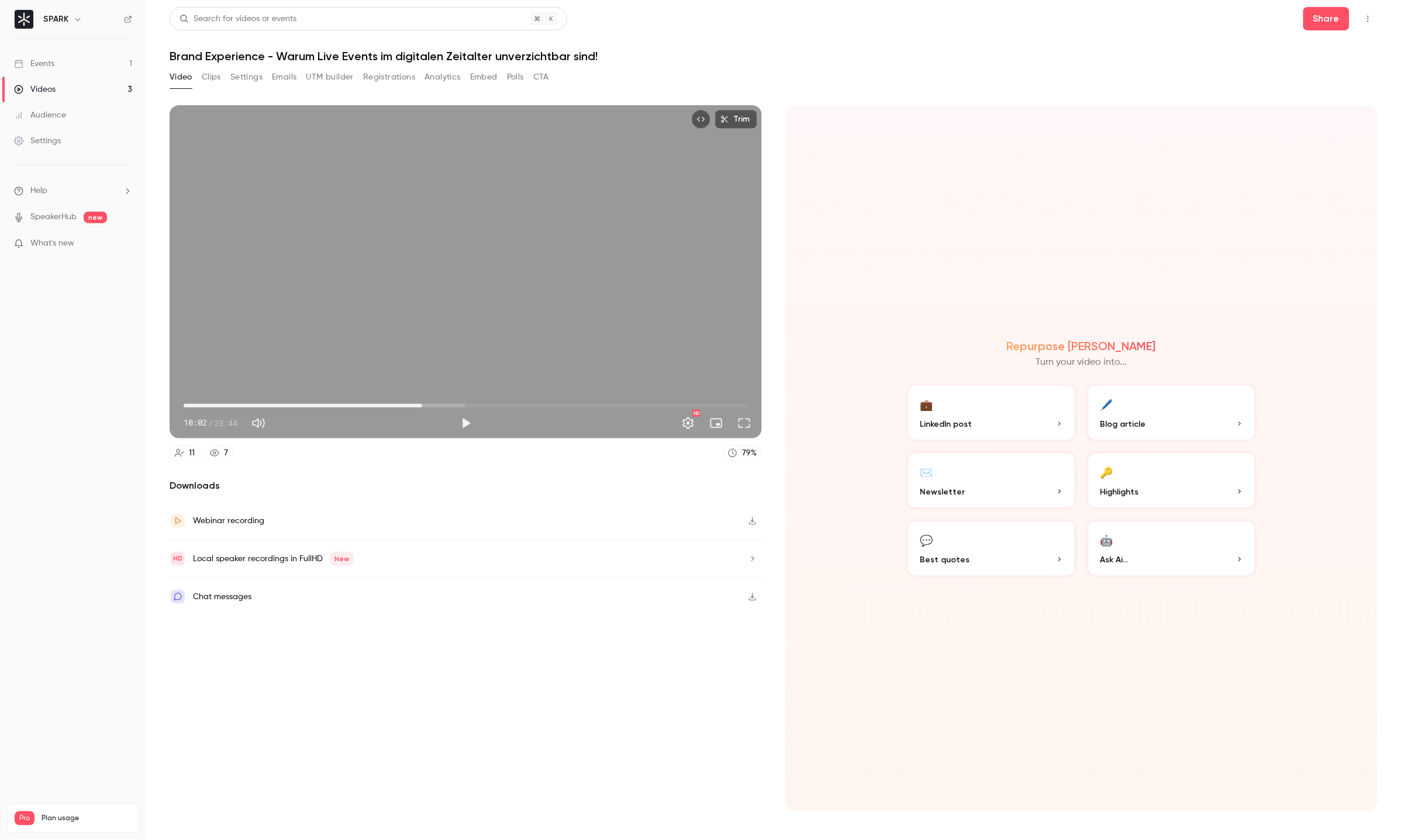
drag, startPoint x: 737, startPoint y: 413, endPoint x: 740, endPoint y: 471, distance: 58.1
click at [737, 413] on button "Full screen" at bounding box center [744, 423] width 23 height 23
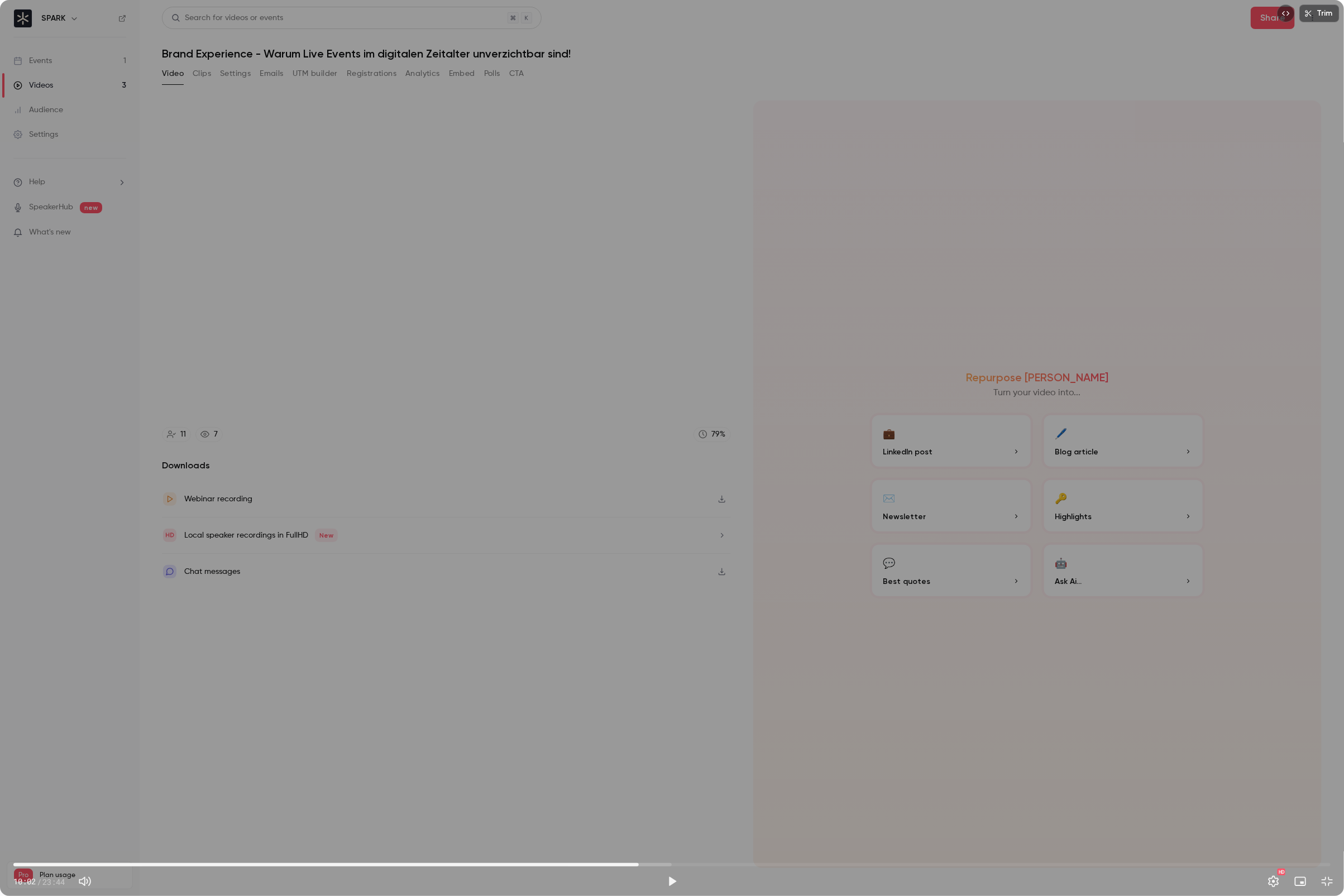
click at [639, 802] on span "11:16" at bounding box center [672, 865] width 1318 height 18
click at [673, 802] on button "Play" at bounding box center [672, 881] width 22 height 22
click at [673, 802] on button "Pause" at bounding box center [672, 881] width 22 height 22
click at [673, 802] on button "Play" at bounding box center [672, 881] width 22 height 22
click at [674, 802] on button "Pause" at bounding box center [672, 881] width 22 height 22
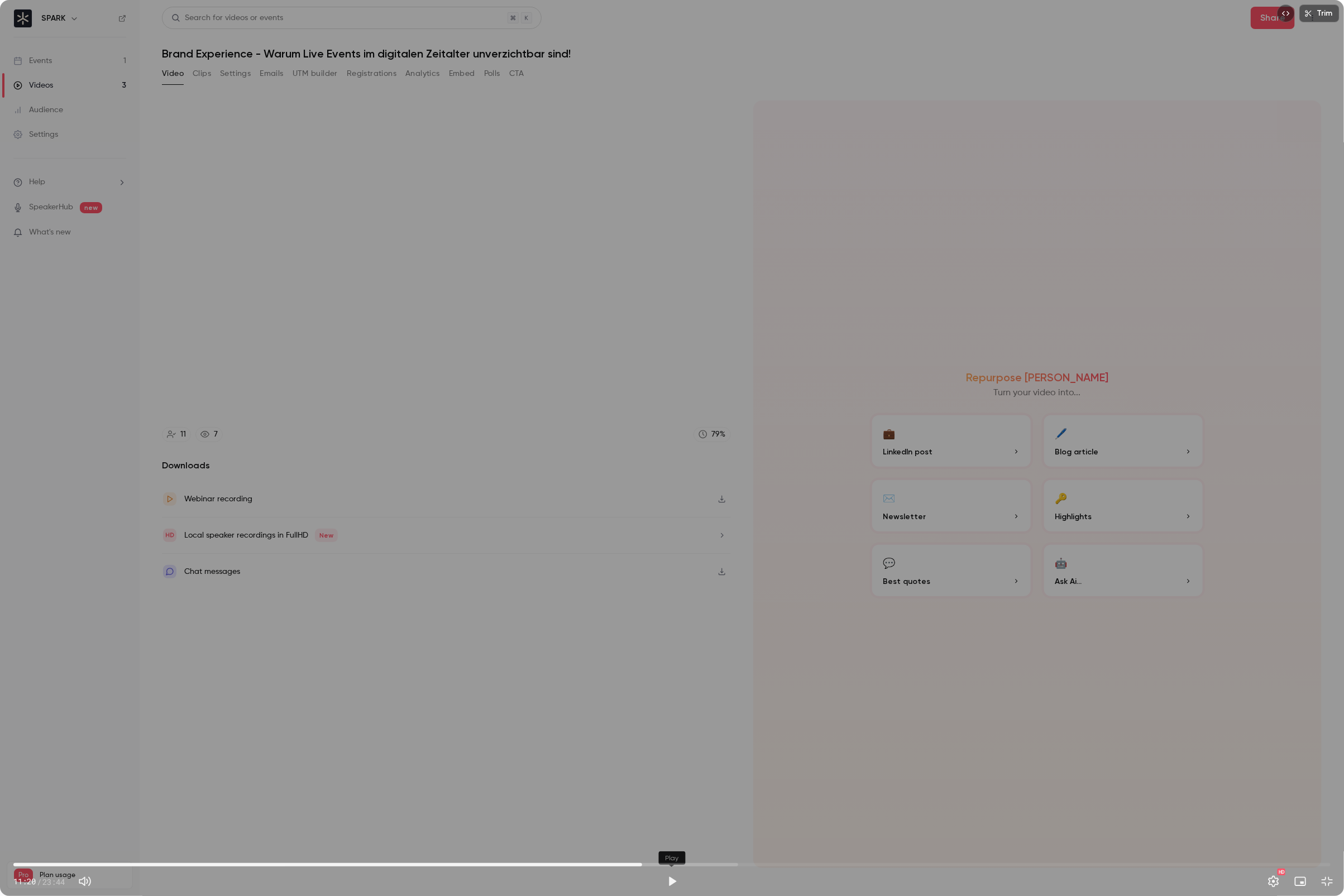
click at [674, 802] on button "Play" at bounding box center [672, 881] width 22 height 22
click at [674, 802] on button "Pause" at bounding box center [672, 881] width 22 height 22
click at [674, 802] on button "Play" at bounding box center [672, 881] width 22 height 22
click at [674, 802] on button "Pause" at bounding box center [672, 881] width 22 height 22
click at [674, 802] on button "Play" at bounding box center [672, 881] width 22 height 22
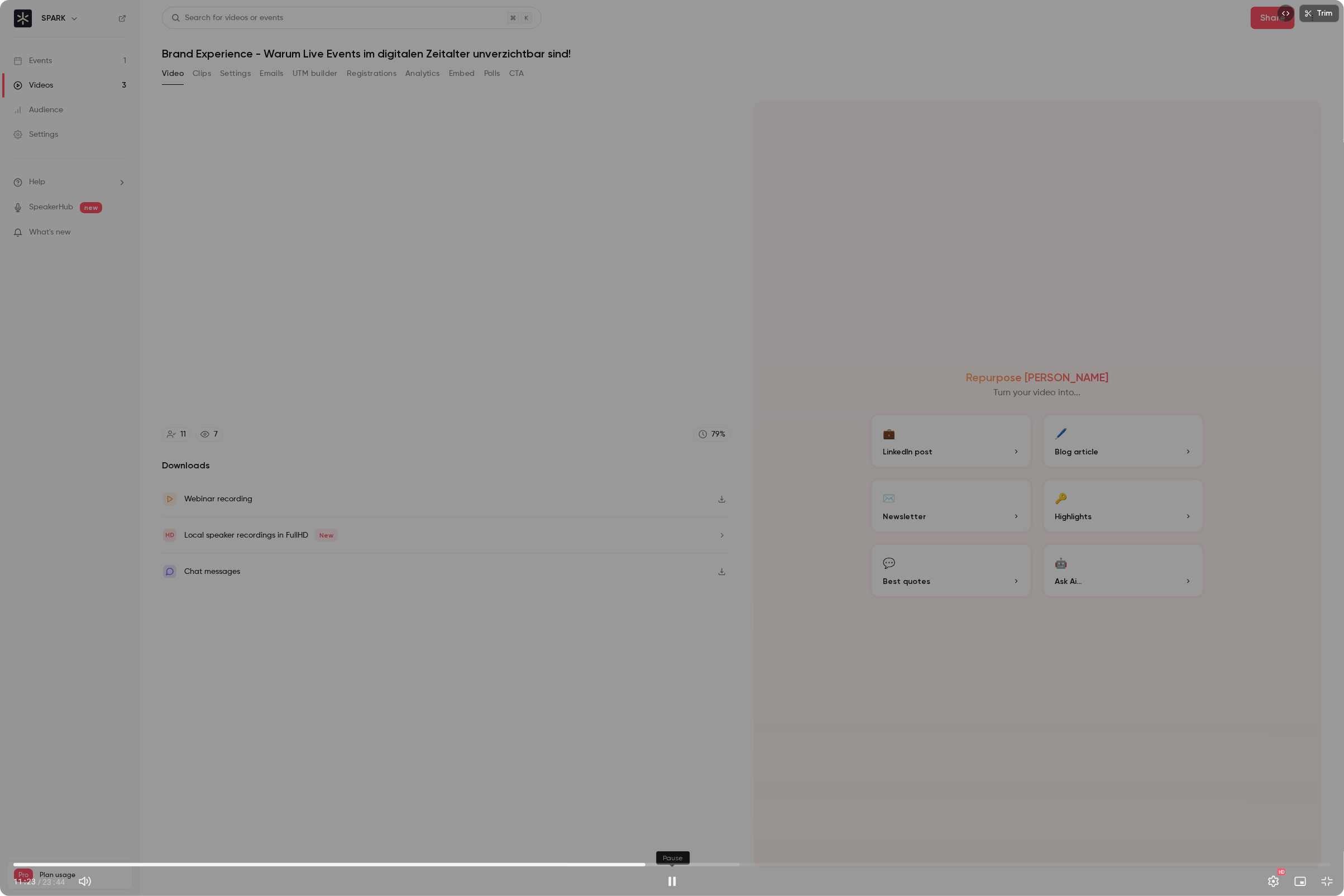
click at [674, 802] on button "Pause" at bounding box center [672, 881] width 22 height 22
click at [674, 802] on button "Play" at bounding box center [672, 881] width 22 height 22
click at [668, 802] on span "11:28" at bounding box center [672, 865] width 1318 height 18
click at [677, 802] on div "11:50 11:50 / 23:44 HD" at bounding box center [672, 873] width 1344 height 47
click at [672, 802] on button "Pause" at bounding box center [672, 881] width 22 height 22
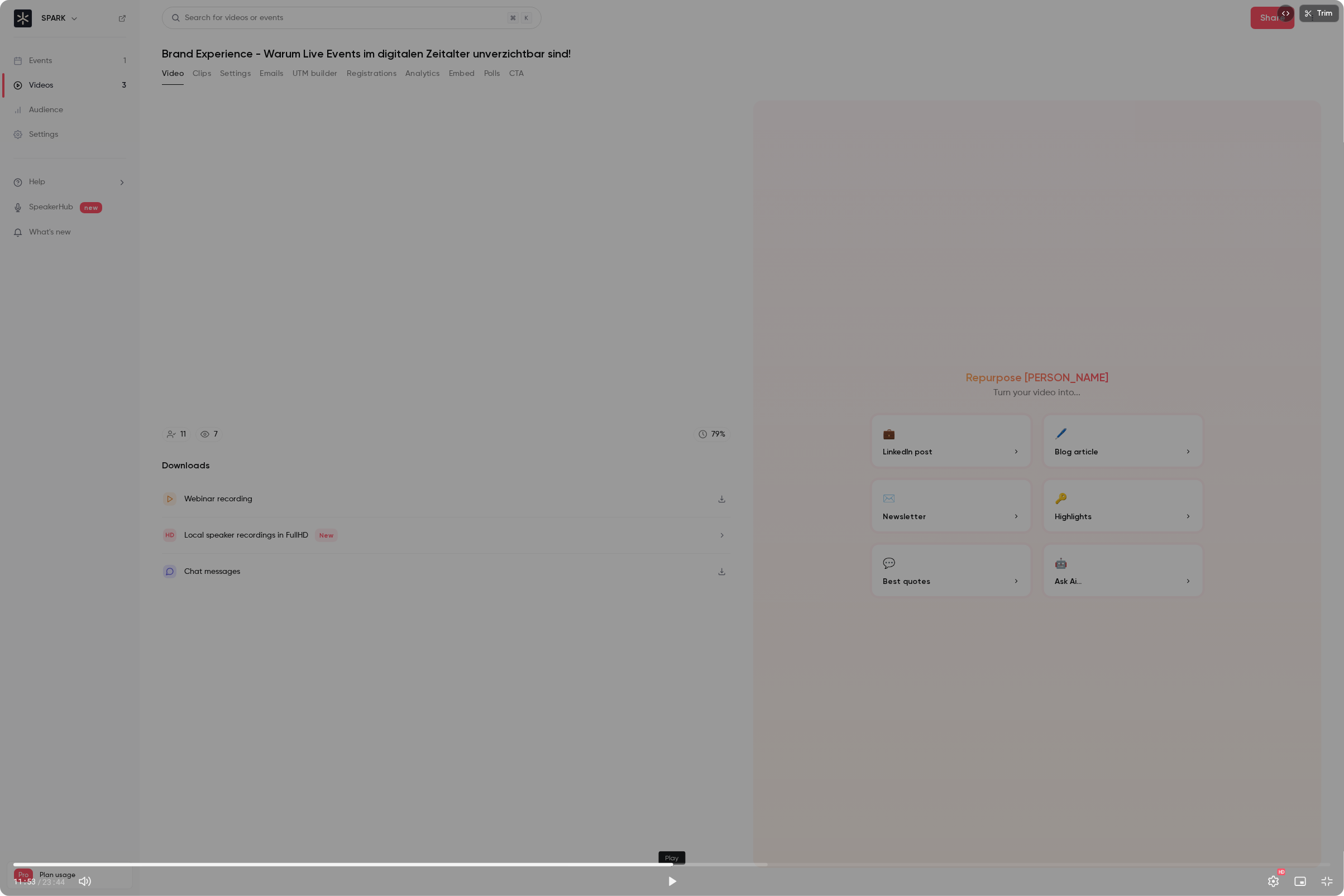
click at [672, 802] on button "Play" at bounding box center [672, 881] width 22 height 22
click at [672, 802] on button "Pause" at bounding box center [672, 881] width 22 height 22
click at [672, 802] on button "Play" at bounding box center [672, 881] width 22 height 22
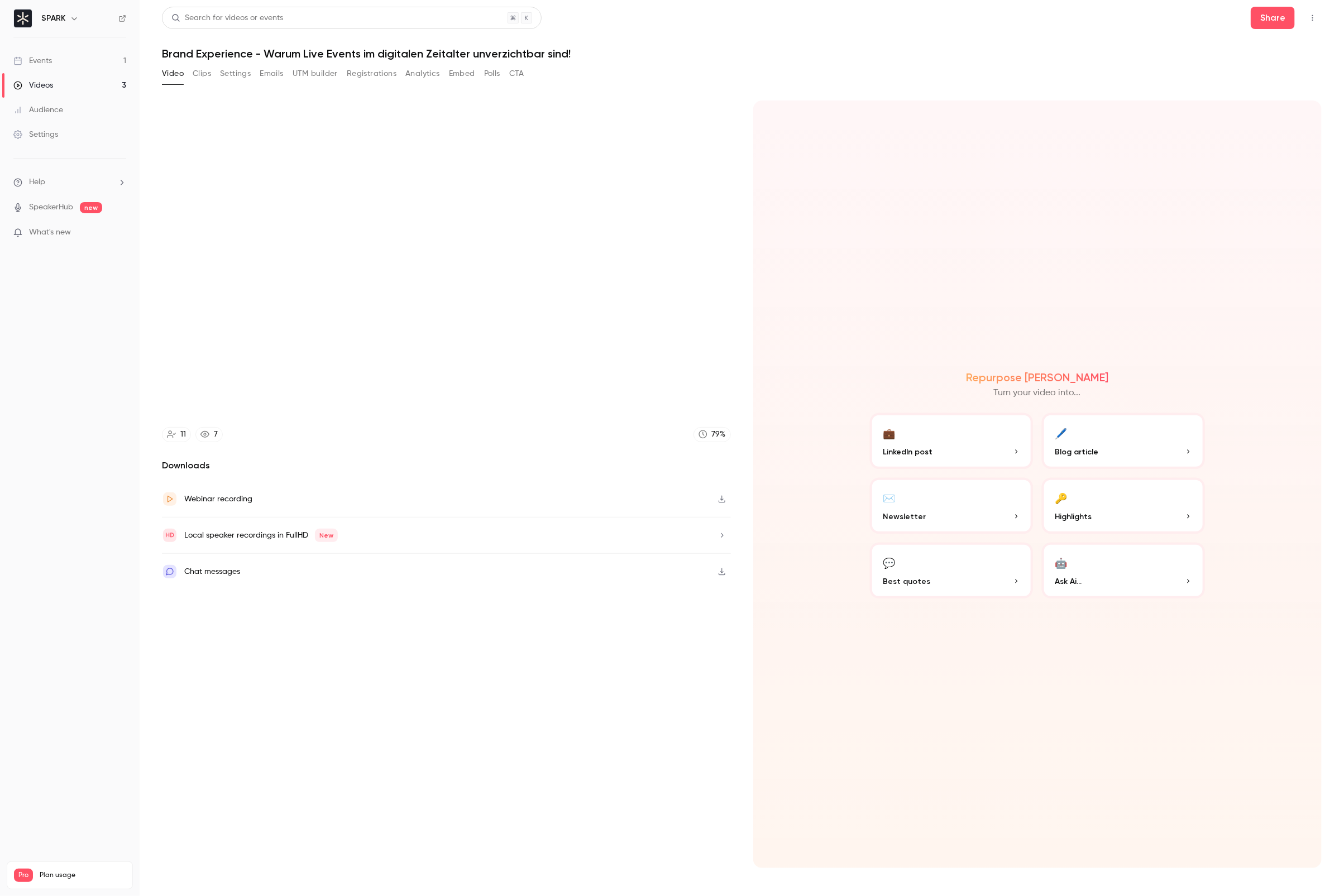
click at [672, 802] on video at bounding box center [672, 448] width 1344 height 896
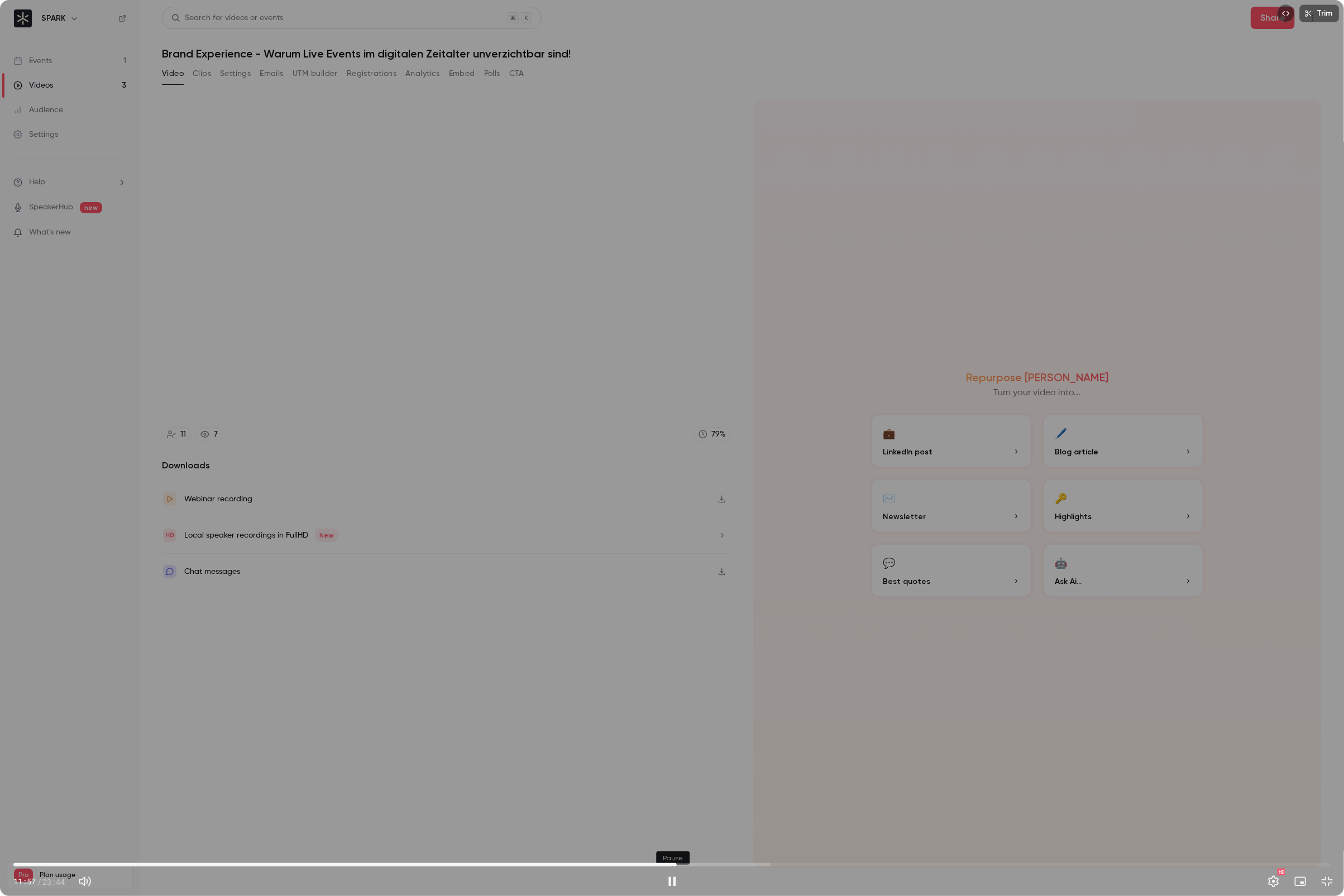
click at [681, 802] on button "Pause" at bounding box center [672, 881] width 22 height 22
click at [681, 802] on button "Play" at bounding box center [672, 881] width 22 height 22
click at [681, 802] on button "Pause" at bounding box center [672, 881] width 22 height 22
type input "*****"
click at [661, 802] on button "Play" at bounding box center [672, 881] width 22 height 22
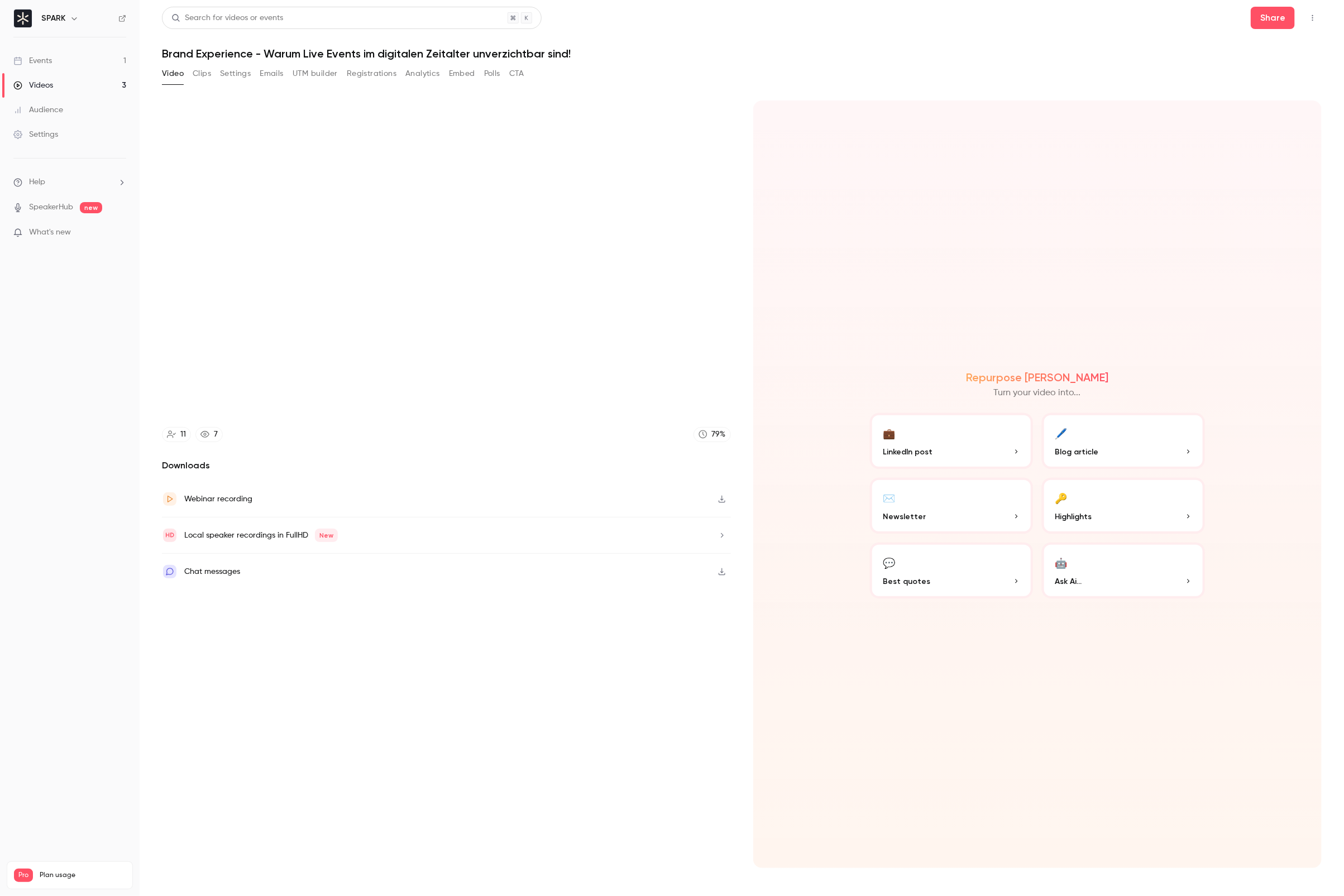
click at [661, 802] on button "Pause" at bounding box center [672, 881] width 22 height 22
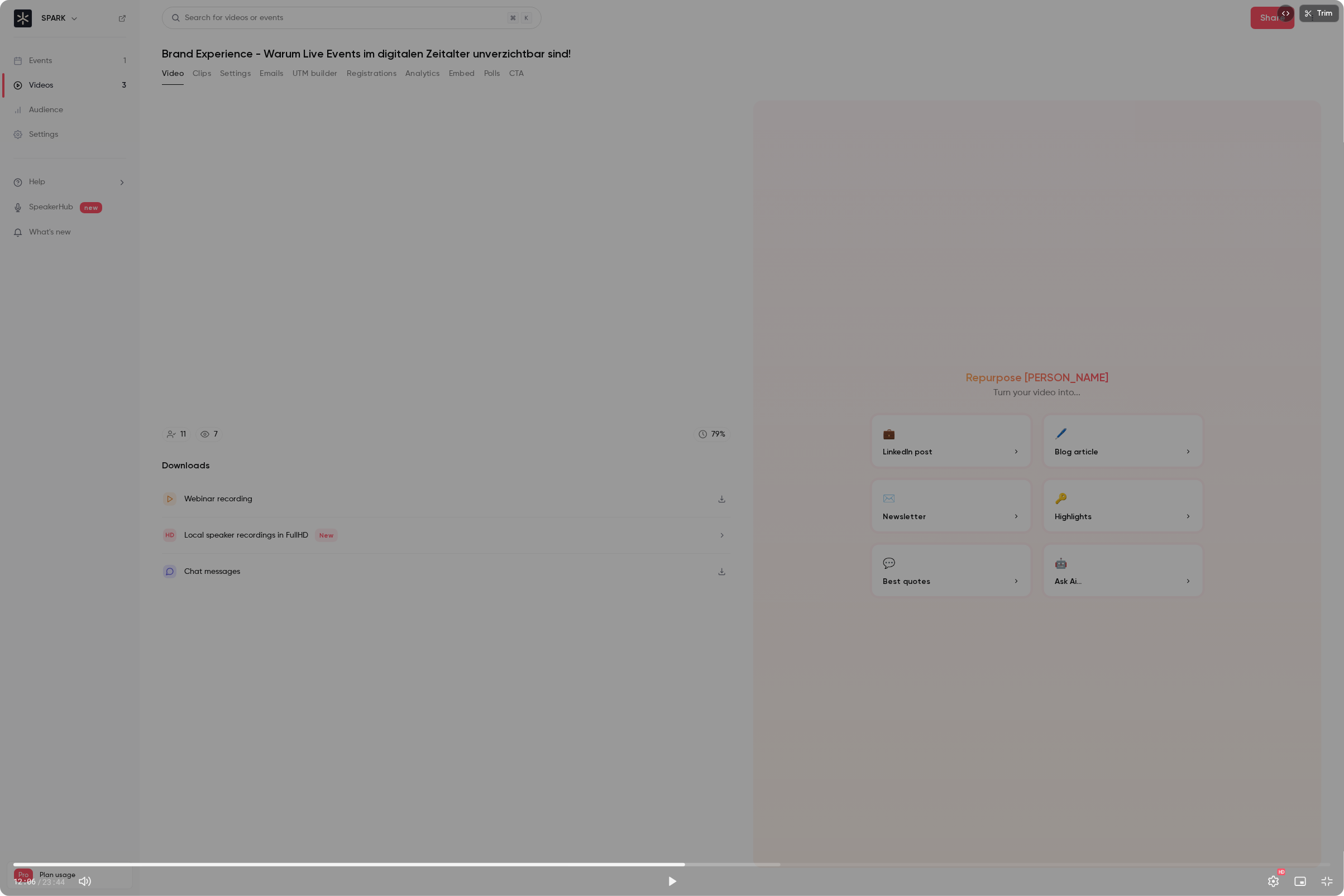
click at [661, 802] on button "Play" at bounding box center [672, 881] width 22 height 22
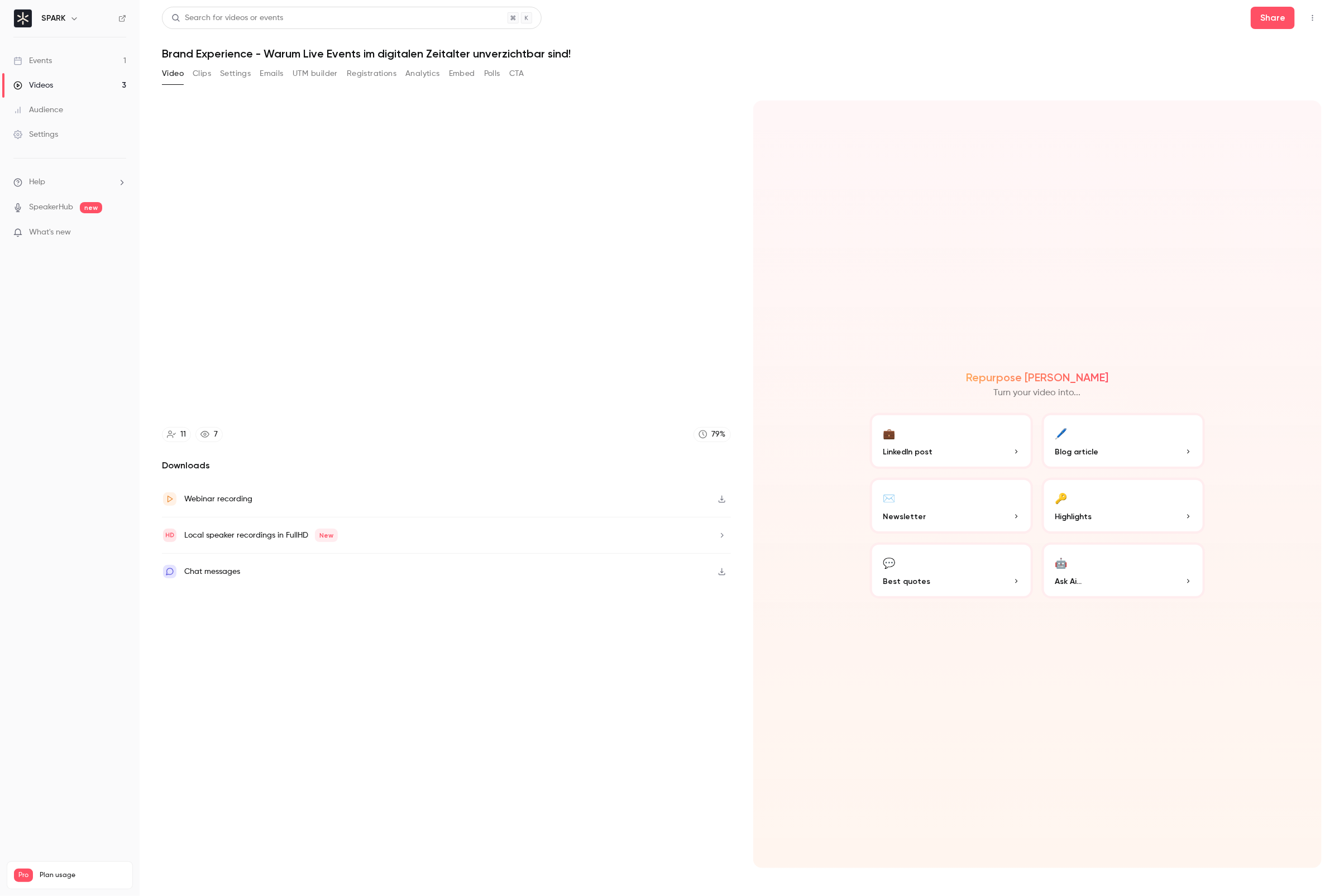
click at [661, 802] on button "Pause" at bounding box center [672, 881] width 22 height 22
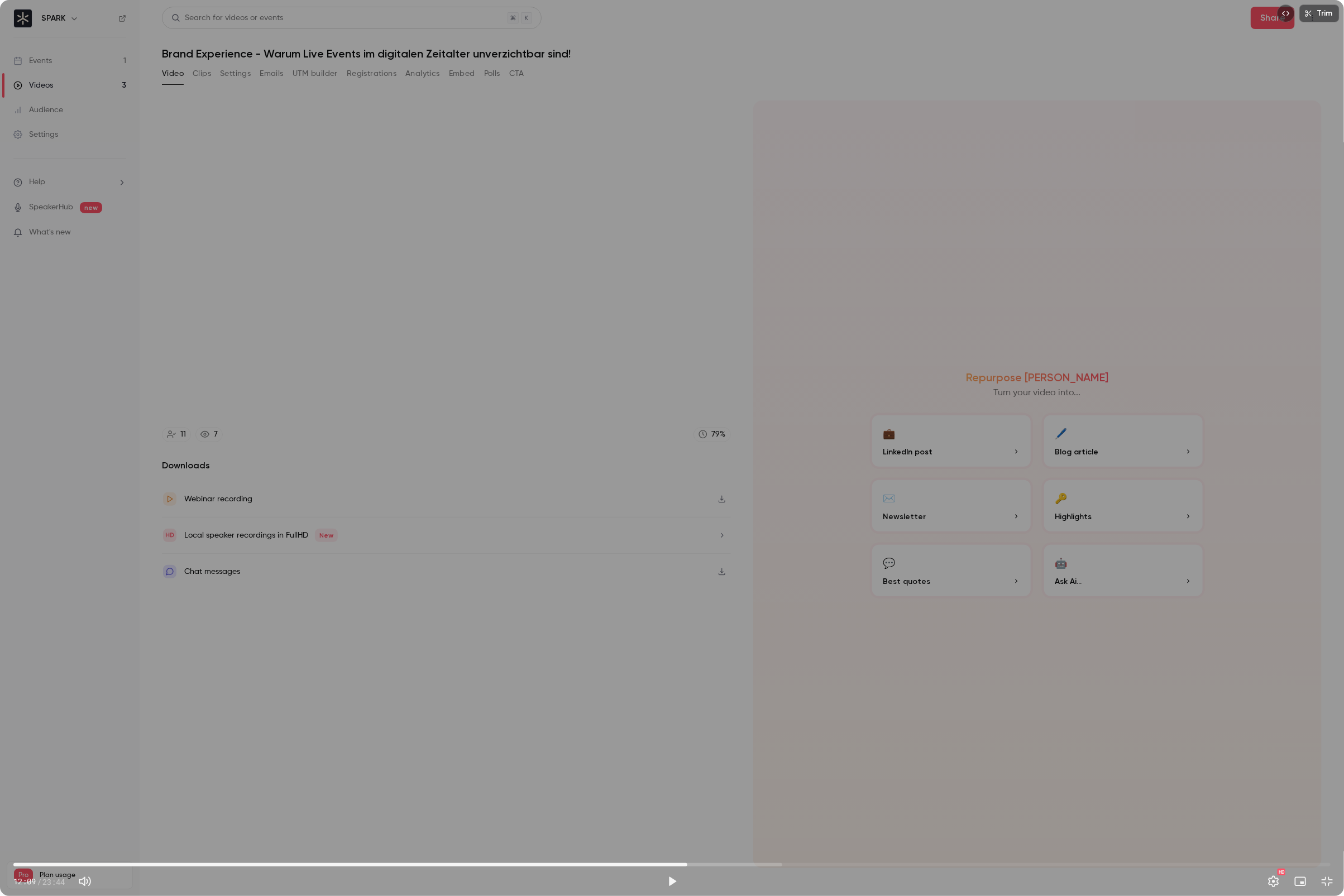
click at [661, 802] on button "Play" at bounding box center [672, 881] width 22 height 22
click at [670, 802] on button "Pause" at bounding box center [672, 881] width 22 height 22
click at [667, 802] on button "Play" at bounding box center [672, 881] width 22 height 22
click at [661, 802] on button "Pause" at bounding box center [672, 881] width 22 height 22
click at [661, 802] on button "Play" at bounding box center [672, 881] width 22 height 22
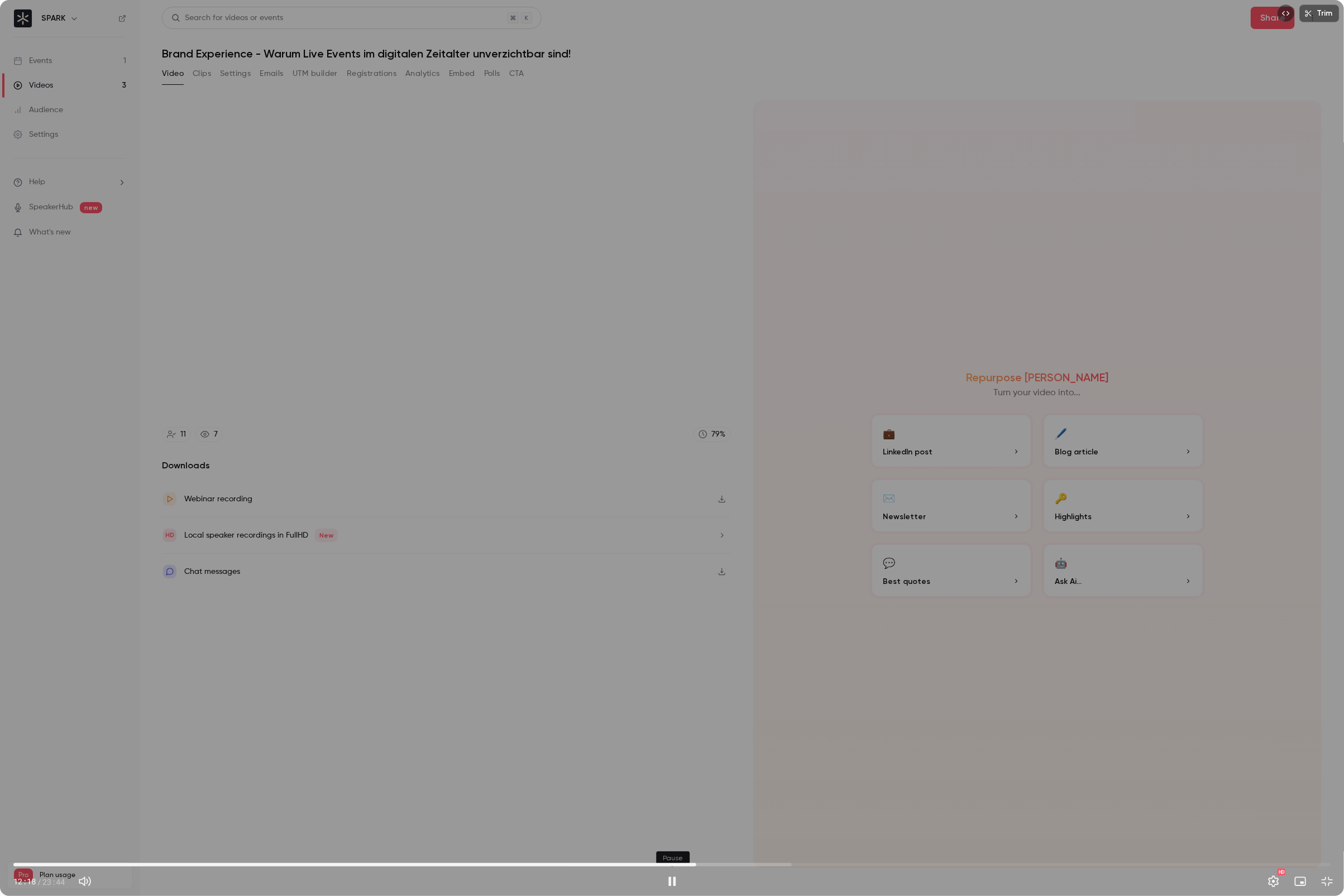
click at [661, 802] on button "Pause" at bounding box center [672, 881] width 22 height 22
click at [661, 802] on button "Play" at bounding box center [672, 881] width 22 height 22
click at [661, 802] on button "Pause" at bounding box center [672, 881] width 22 height 22
click at [661, 802] on button "Play" at bounding box center [672, 881] width 22 height 22
click at [661, 802] on button "Pause" at bounding box center [672, 881] width 22 height 22
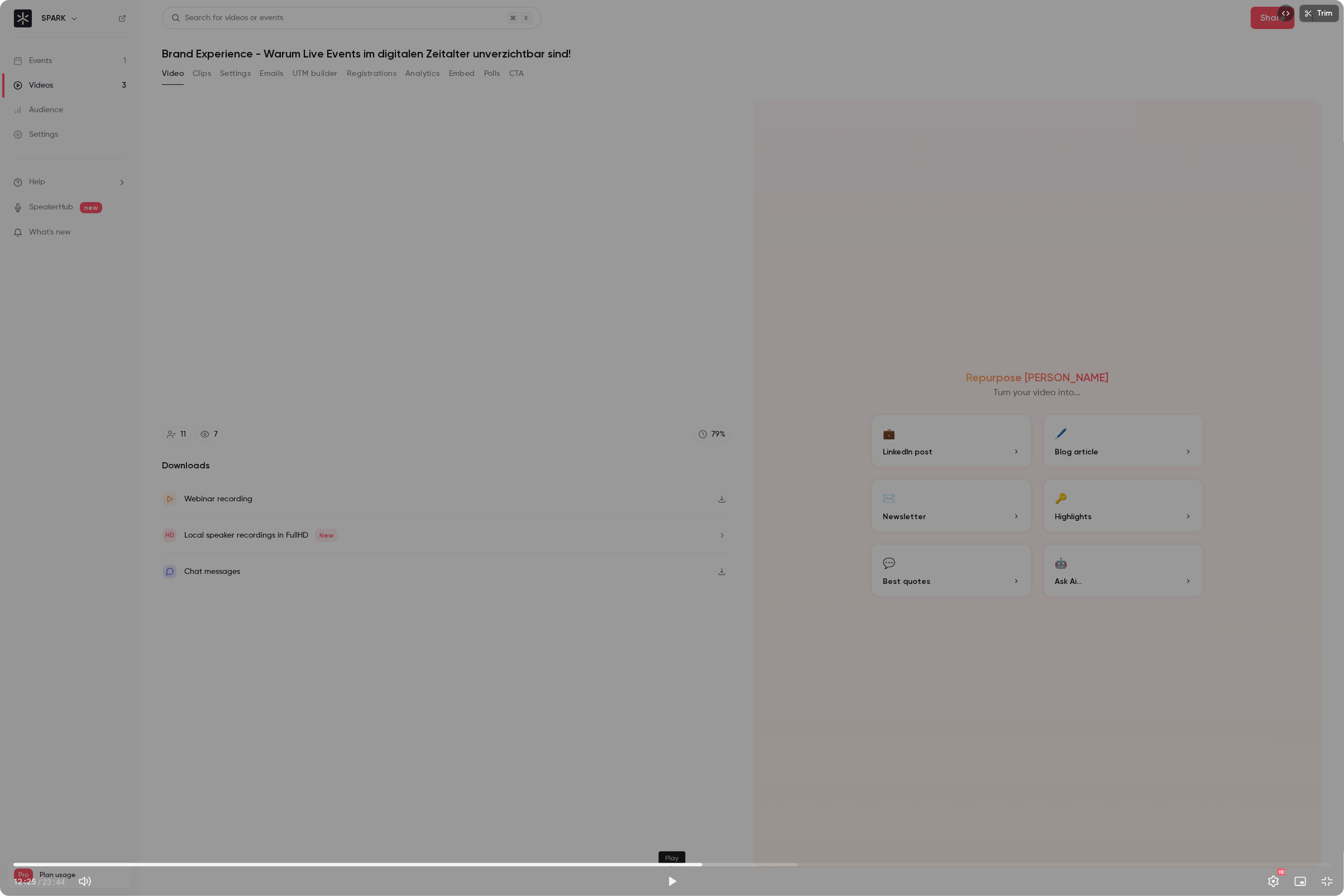
click at [661, 802] on button "Play" at bounding box center [672, 881] width 22 height 22
click at [661, 802] on button "Pause" at bounding box center [672, 881] width 22 height 22
click at [661, 802] on button "Play" at bounding box center [672, 881] width 22 height 22
click at [661, 802] on button "Pause" at bounding box center [672, 881] width 22 height 22
click at [661, 802] on button "Play" at bounding box center [672, 881] width 22 height 22
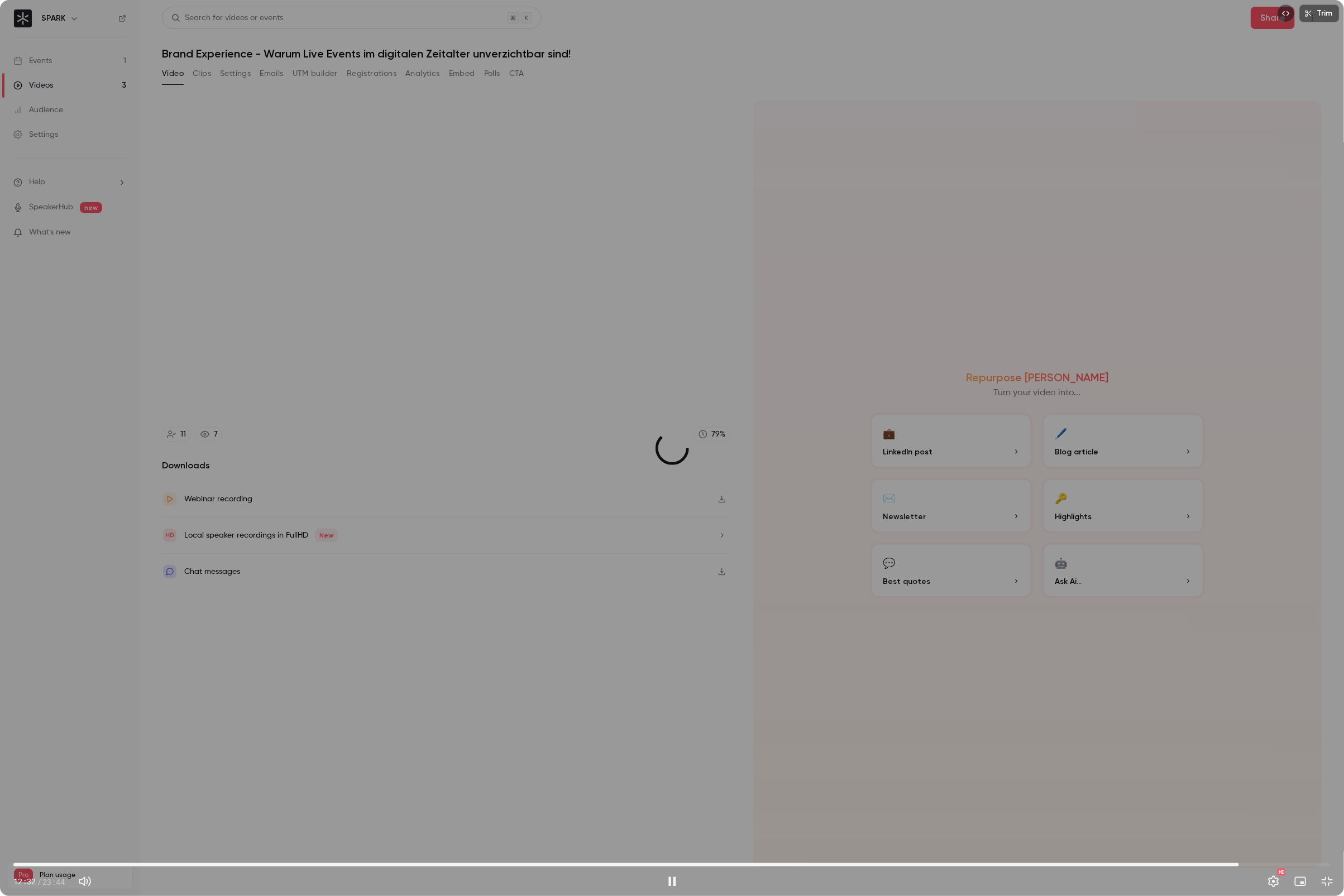
click at [1239, 802] on span "22:05" at bounding box center [672, 865] width 1318 height 18
click at [1265, 802] on span "22:06" at bounding box center [672, 865] width 1318 height 18
click at [670, 802] on button "Pause" at bounding box center [672, 881] width 22 height 22
click at [670, 802] on button "Play" at bounding box center [672, 881] width 22 height 22
click at [670, 802] on button "Pause" at bounding box center [672, 881] width 22 height 22
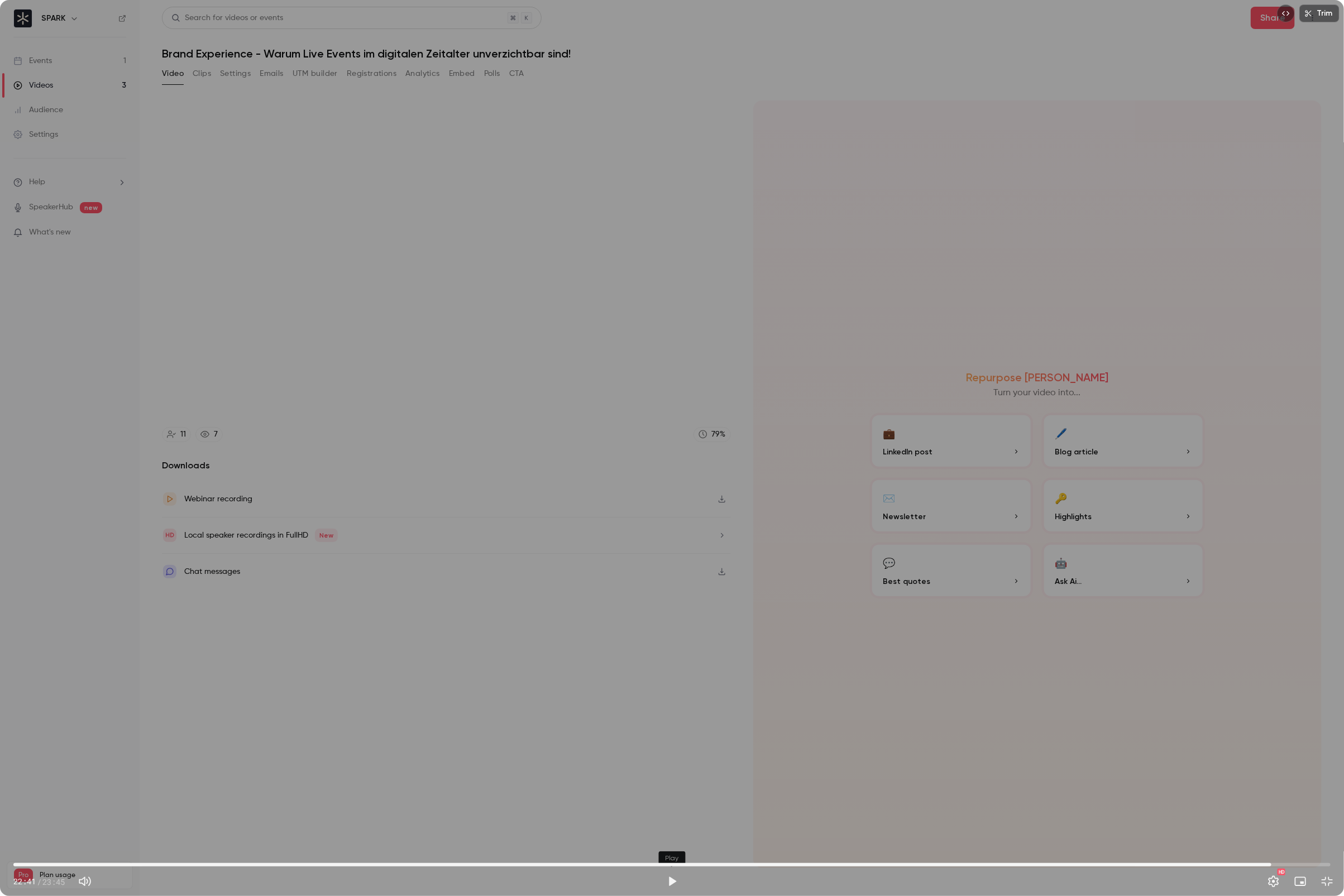
click at [670, 802] on button "Play" at bounding box center [672, 881] width 22 height 22
click at [670, 802] on button "Pause" at bounding box center [672, 881] width 22 height 22
click at [670, 802] on button "Play" at bounding box center [672, 881] width 22 height 22
click at [670, 802] on button "Pause" at bounding box center [672, 881] width 22 height 22
click at [670, 802] on button "Play" at bounding box center [672, 881] width 22 height 22
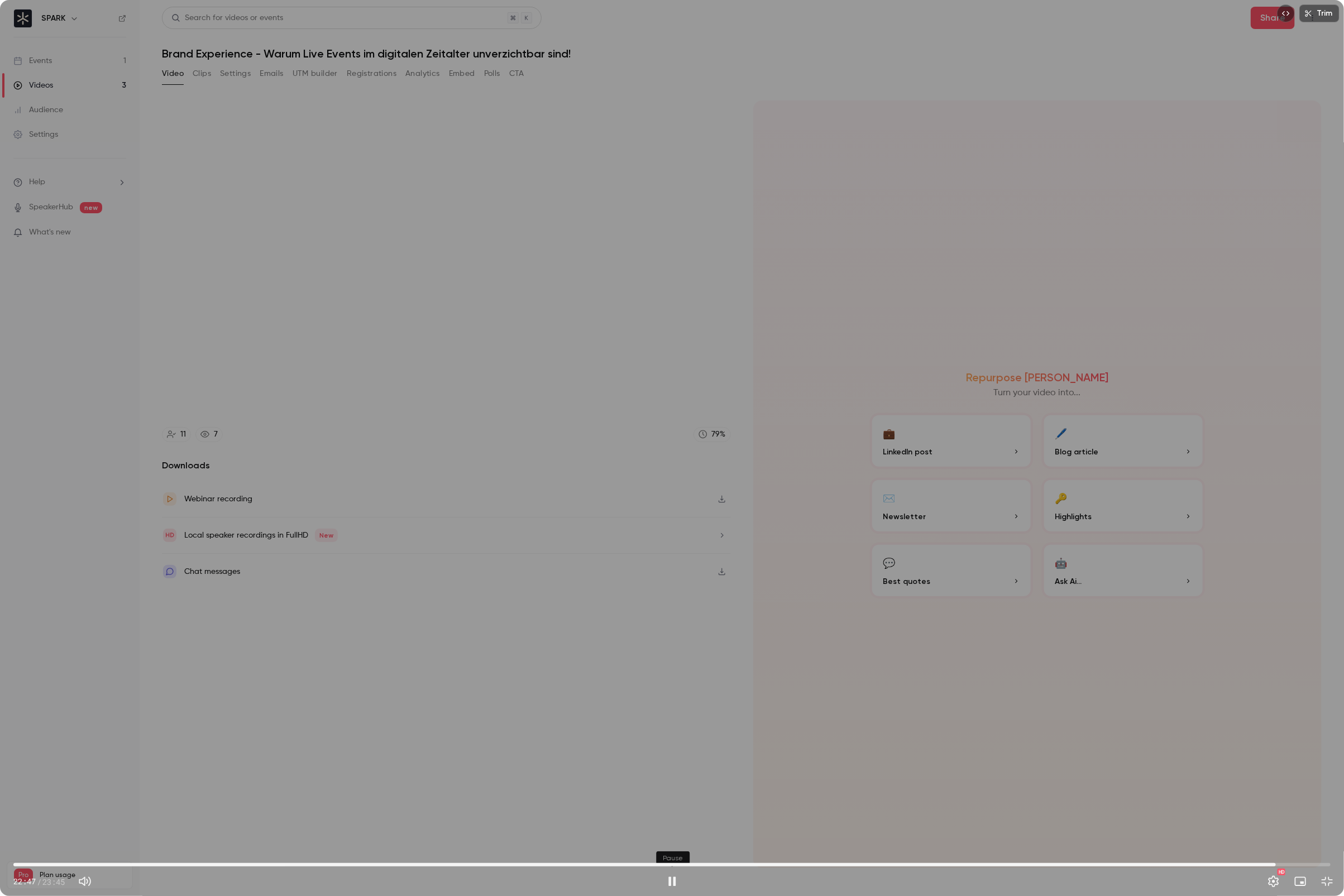
click at [670, 802] on button "Pause" at bounding box center [672, 881] width 22 height 22
click at [670, 802] on button "Play" at bounding box center [672, 881] width 22 height 22
click at [670, 802] on button "Pause" at bounding box center [672, 881] width 22 height 22
click at [670, 802] on button "Play" at bounding box center [672, 881] width 22 height 22
click at [670, 802] on button "Pause" at bounding box center [672, 881] width 22 height 22
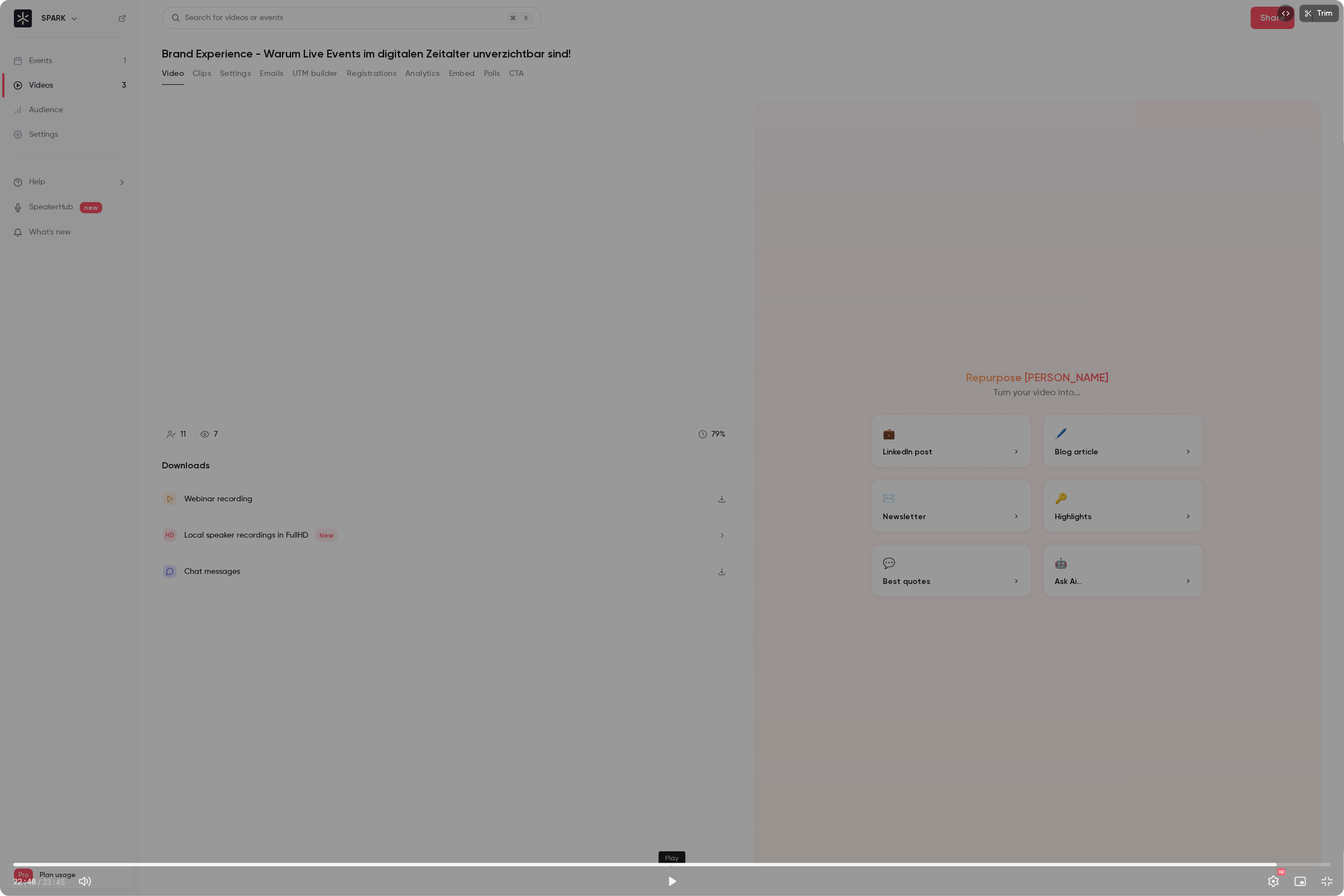
click at [670, 802] on button "Play" at bounding box center [672, 881] width 22 height 22
click at [1245, 802] on span "22:12" at bounding box center [672, 865] width 1318 height 18
click at [672, 802] on button "Pause" at bounding box center [672, 881] width 22 height 22
click at [672, 802] on button "Play" at bounding box center [672, 881] width 22 height 22
click at [672, 802] on button "Pause" at bounding box center [672, 881] width 22 height 22
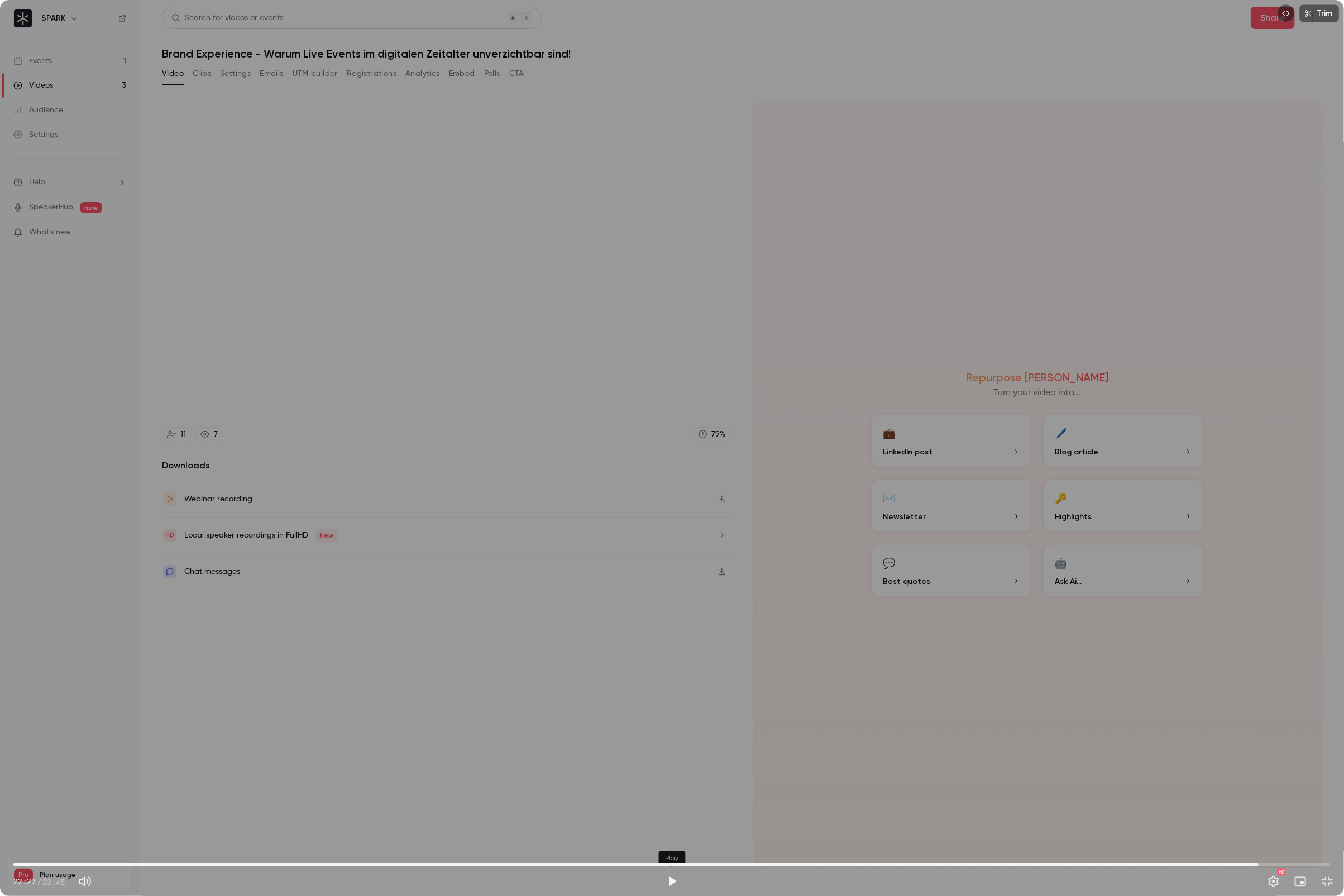
click at [672, 802] on button "Play" at bounding box center [672, 881] width 22 height 22
click at [672, 802] on button "Pause" at bounding box center [672, 881] width 22 height 22
click at [672, 802] on button "Play" at bounding box center [672, 881] width 22 height 22
click at [672, 802] on button "Pause" at bounding box center [672, 881] width 22 height 22
click at [672, 802] on button "Play" at bounding box center [672, 881] width 22 height 22
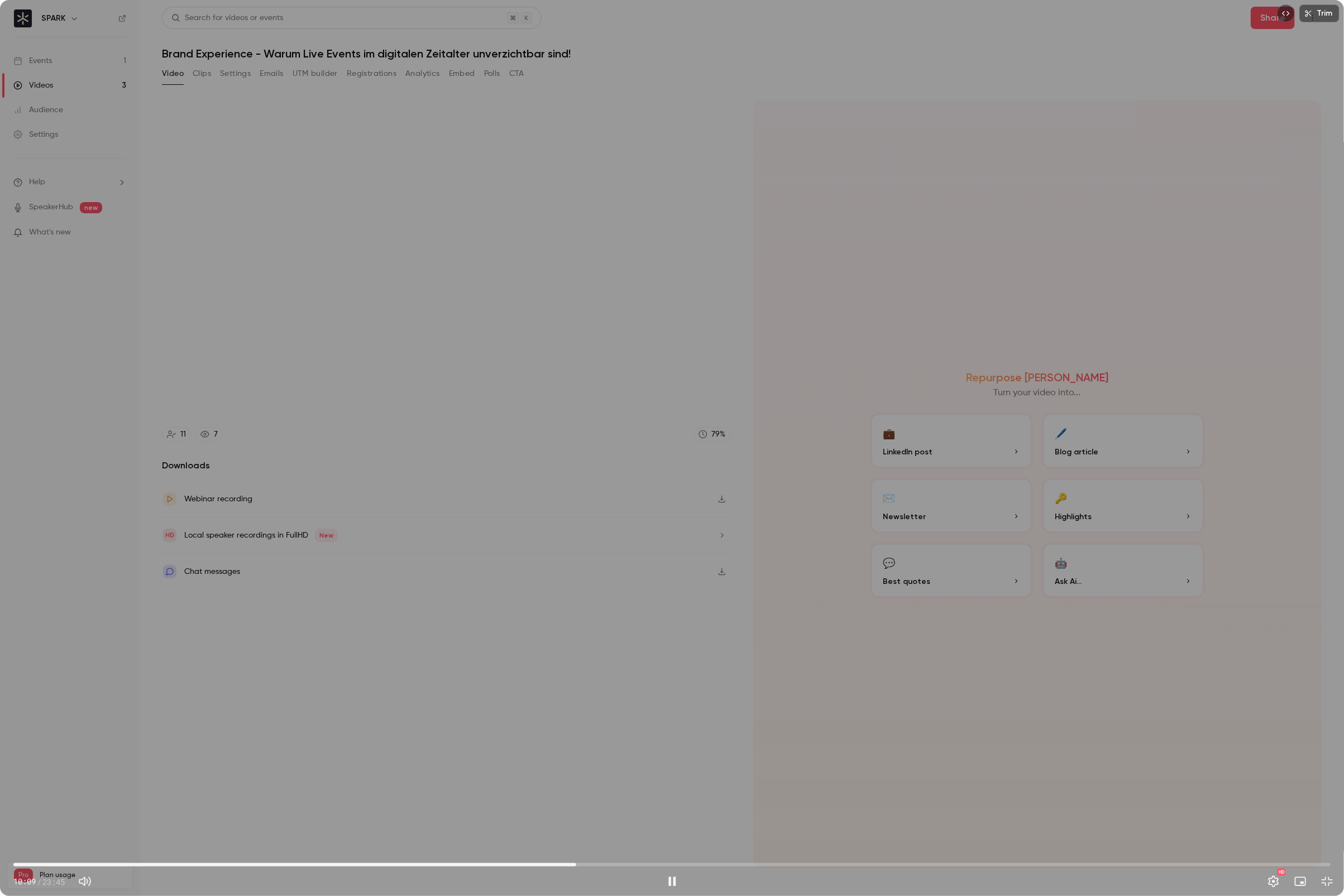
click at [577, 802] on span "10:09" at bounding box center [672, 865] width 1318 height 18
click at [662, 802] on span "10:13" at bounding box center [672, 865] width 1318 height 18
click at [712, 802] on span "11:43" at bounding box center [672, 865] width 1318 height 18
click at [678, 802] on button "Pause" at bounding box center [672, 881] width 22 height 22
click at [678, 802] on button "Play" at bounding box center [672, 881] width 22 height 22
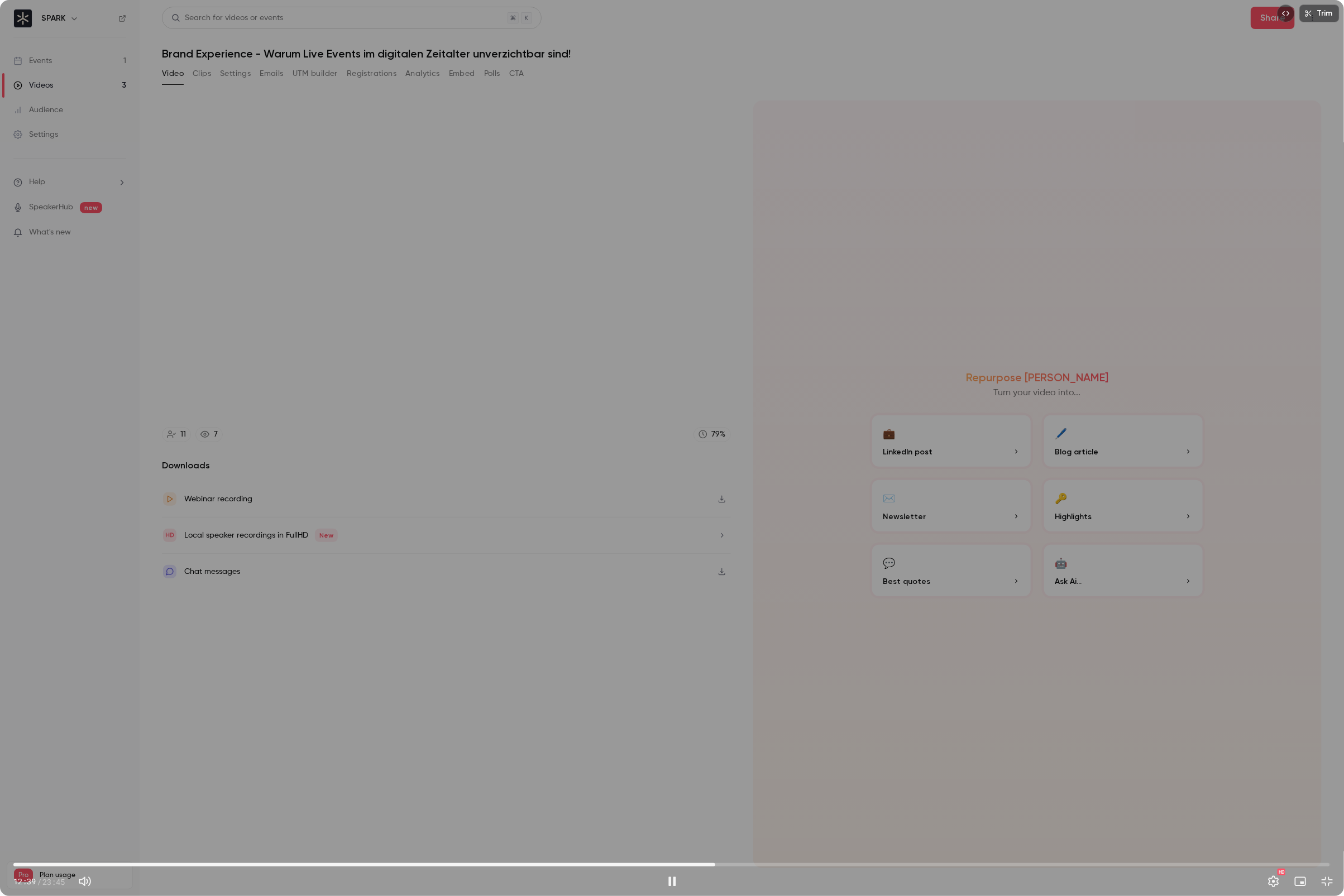
click at [725, 802] on span "12:39" at bounding box center [672, 865] width 1318 height 18
click at [743, 802] on span "12:50" at bounding box center [672, 865] width 1318 height 18
click at [737, 802] on span "13:03" at bounding box center [737, 865] width 3 height 3
click at [727, 802] on span "13:03" at bounding box center [672, 865] width 1318 height 18
click at [664, 802] on button "Pause" at bounding box center [672, 881] width 22 height 22
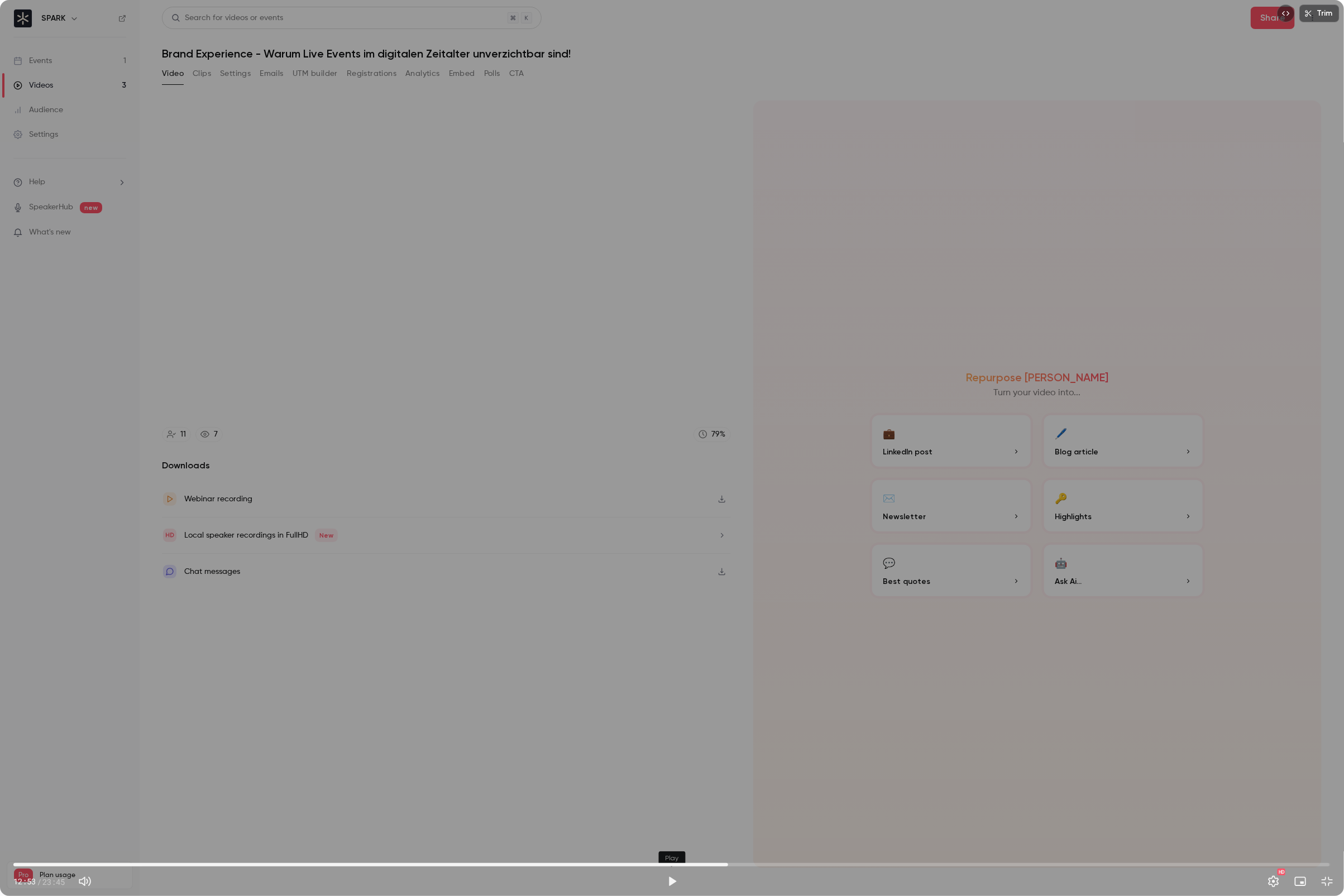
click at [664, 802] on button "Play" at bounding box center [672, 881] width 22 height 22
click at [747, 802] on span "12:54" at bounding box center [672, 865] width 1318 height 18
click at [775, 802] on span "13:43" at bounding box center [672, 865] width 1318 height 18
click at [678, 802] on button "Pause" at bounding box center [672, 881] width 22 height 22
click at [678, 802] on button "Play" at bounding box center [672, 881] width 22 height 22
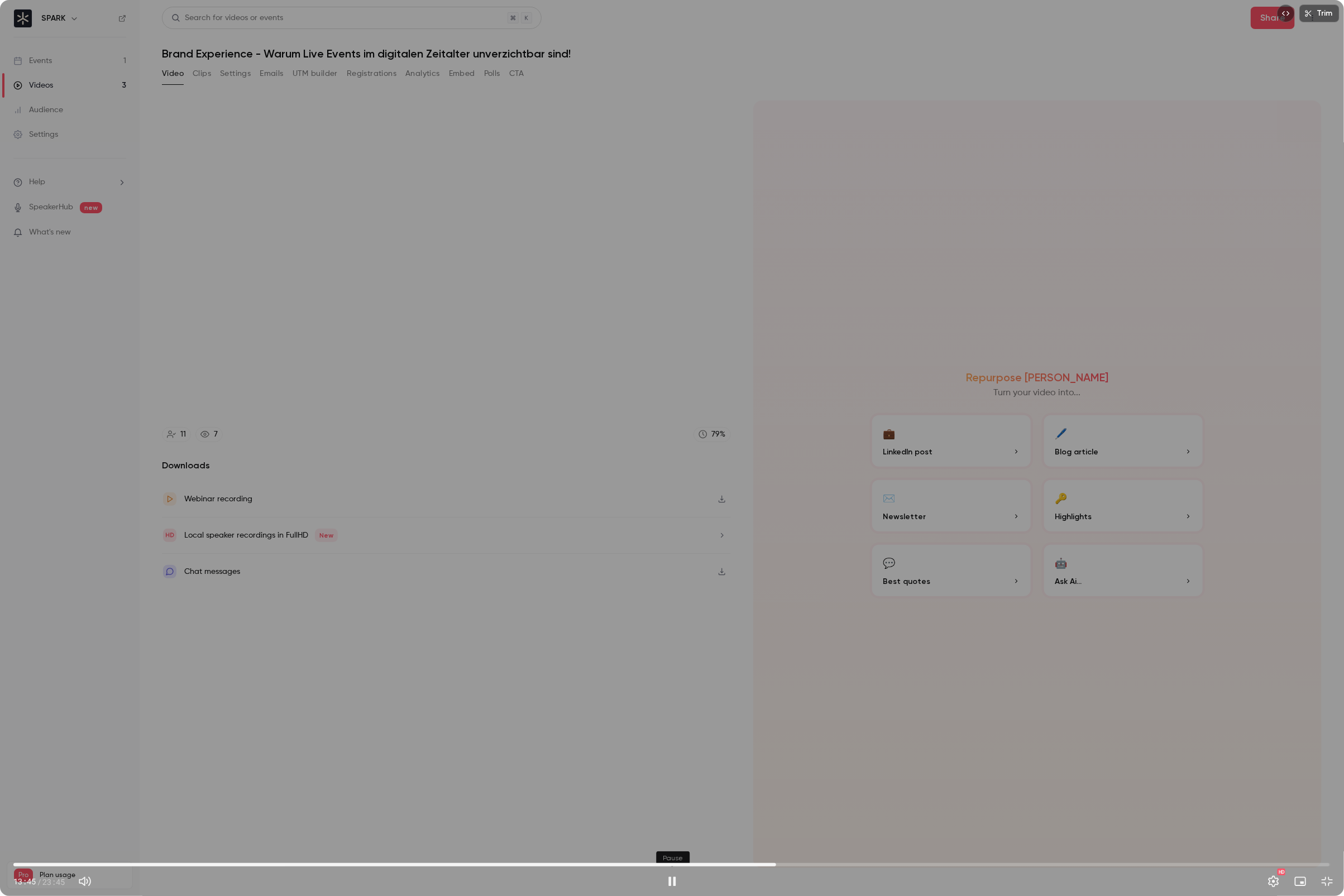
click at [678, 802] on button "Pause" at bounding box center [672, 881] width 22 height 22
click at [661, 802] on button "Play" at bounding box center [672, 881] width 22 height 22
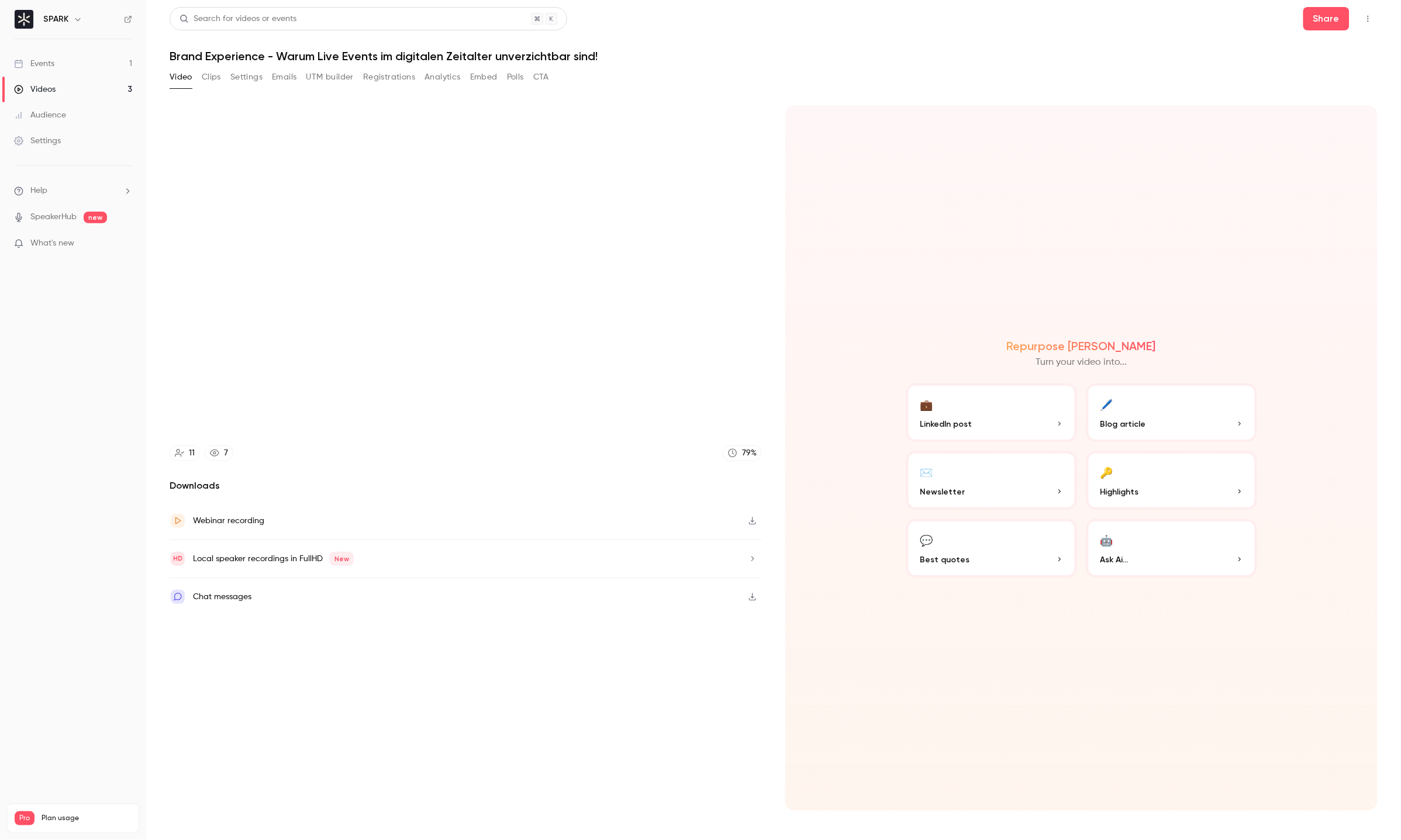
type input "*****"
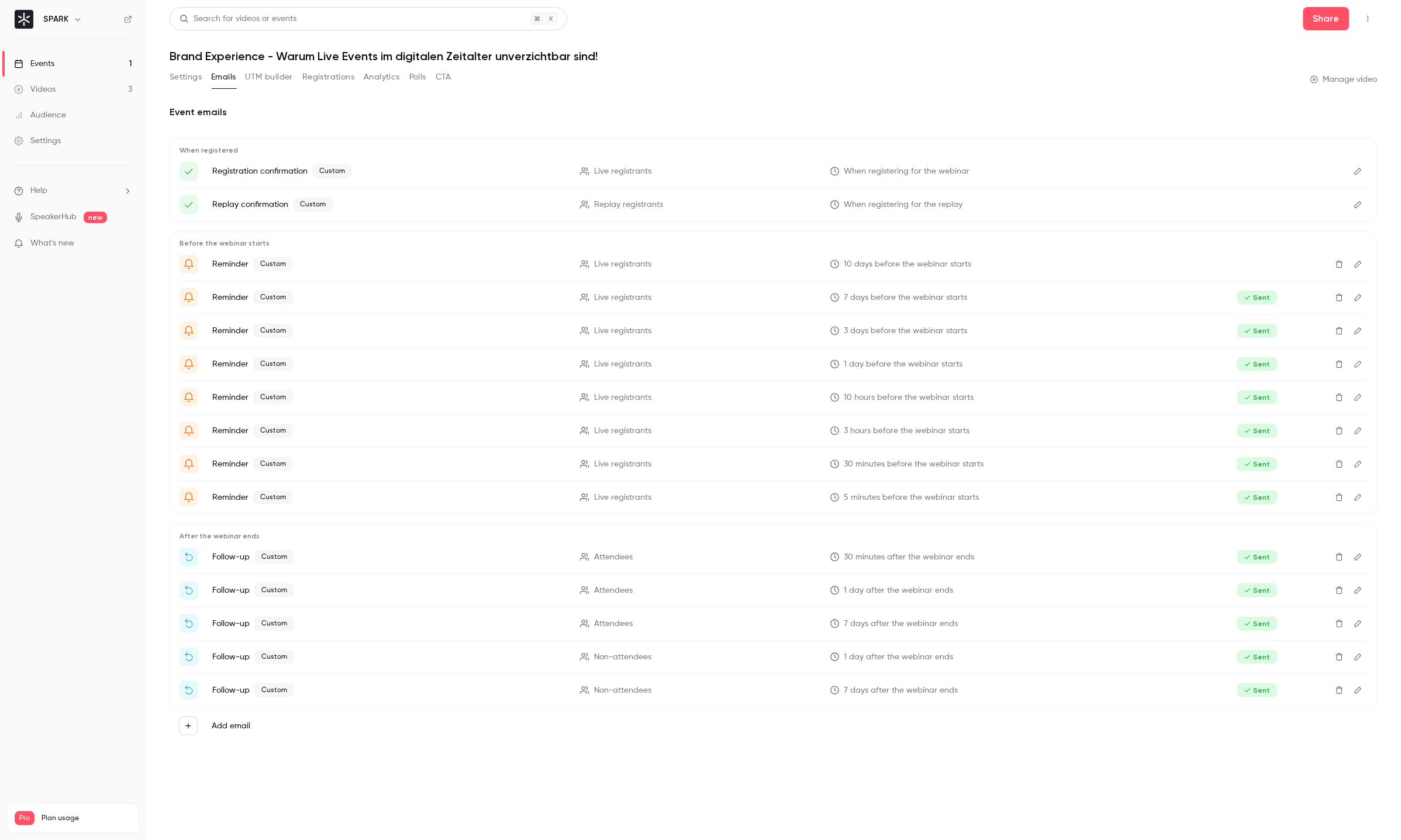
click at [76, 57] on link "Events 1" at bounding box center [73, 64] width 146 height 26
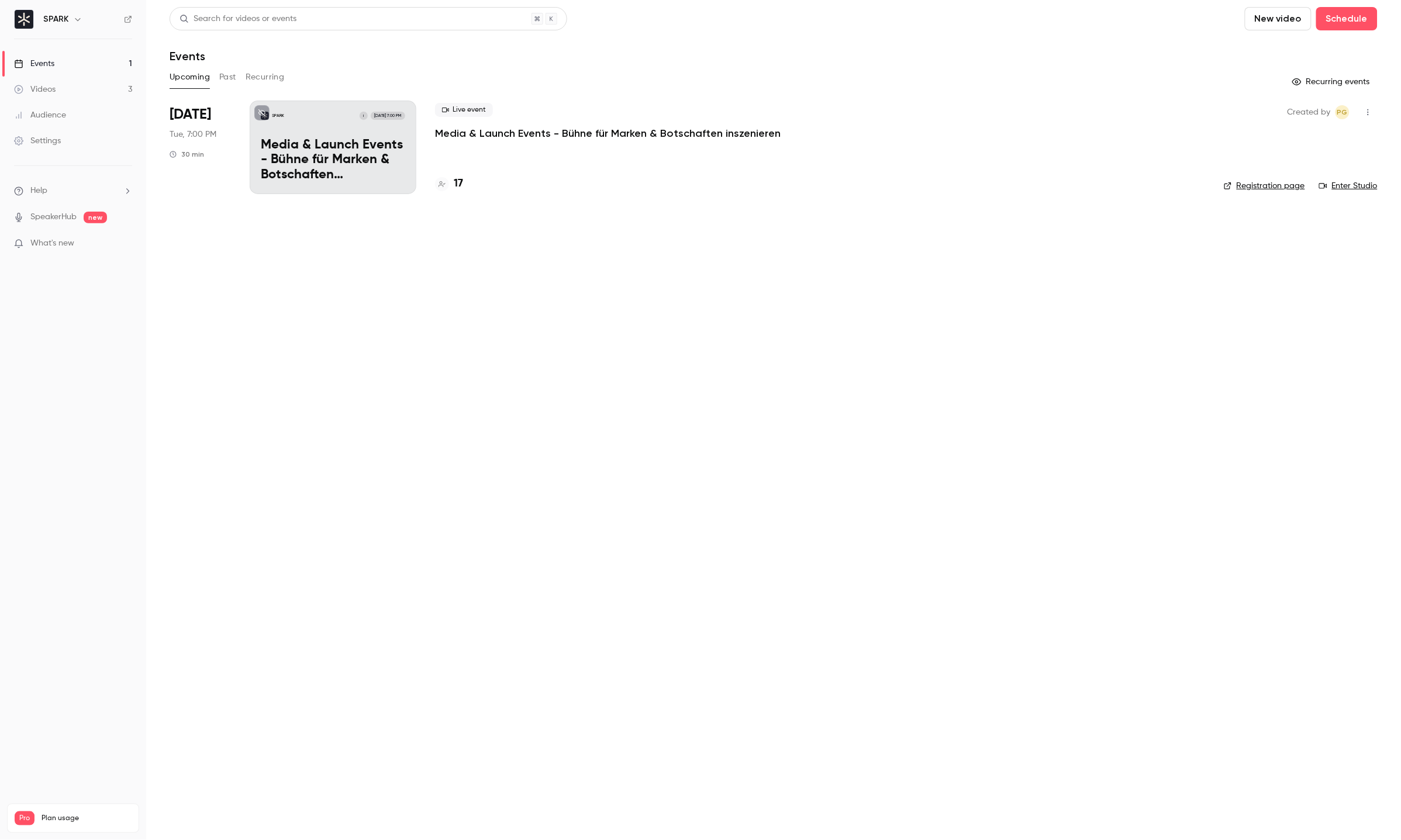
click at [312, 135] on div "SPARK I Aug 26, 7:00 PM Media & Launch Events - Bühne für Marken & Botschaften …" at bounding box center [333, 147] width 166 height 93
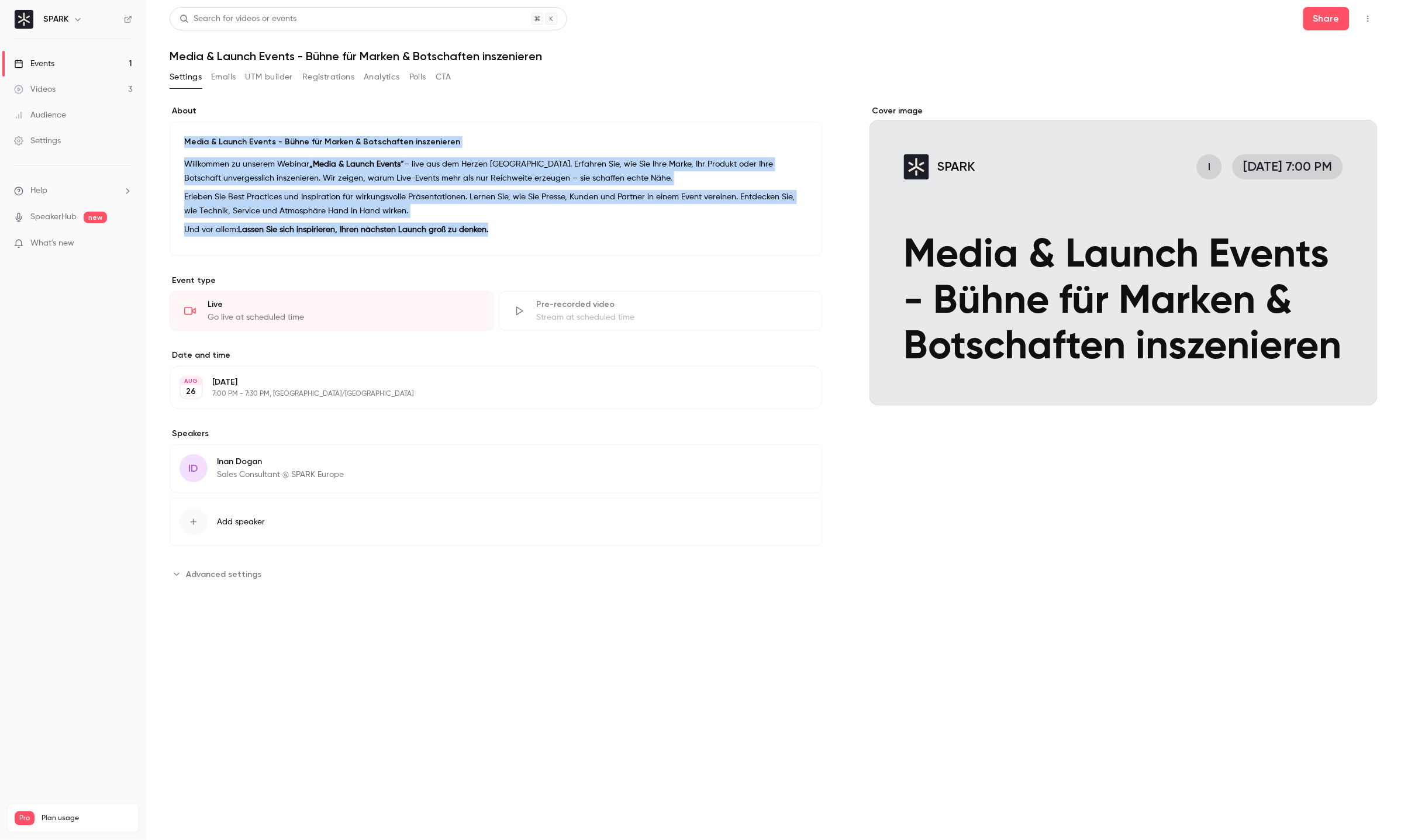
drag, startPoint x: 504, startPoint y: 235, endPoint x: 179, endPoint y: 142, distance: 338.0
click at [179, 142] on div "Media & Launch Events - Bühne für Marken & Botschaften inszenieren Willkommen z…" at bounding box center [496, 189] width 653 height 135
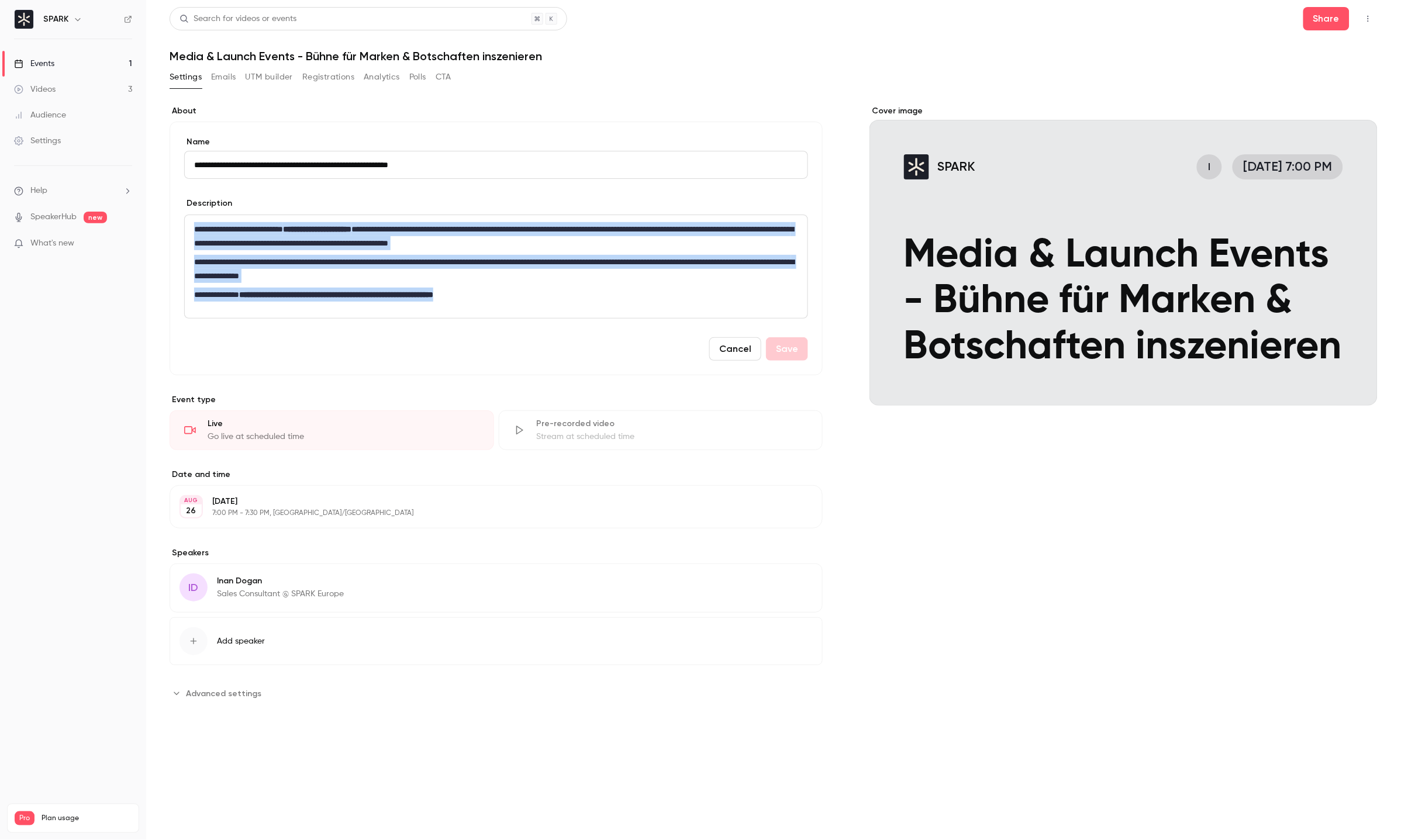
drag, startPoint x: 588, startPoint y: 310, endPoint x: 183, endPoint y: 215, distance: 416.0
click at [183, 215] on div "**********" at bounding box center [496, 248] width 653 height 253
copy div "**********"
click at [66, 80] on link "Videos 3" at bounding box center [73, 90] width 146 height 26
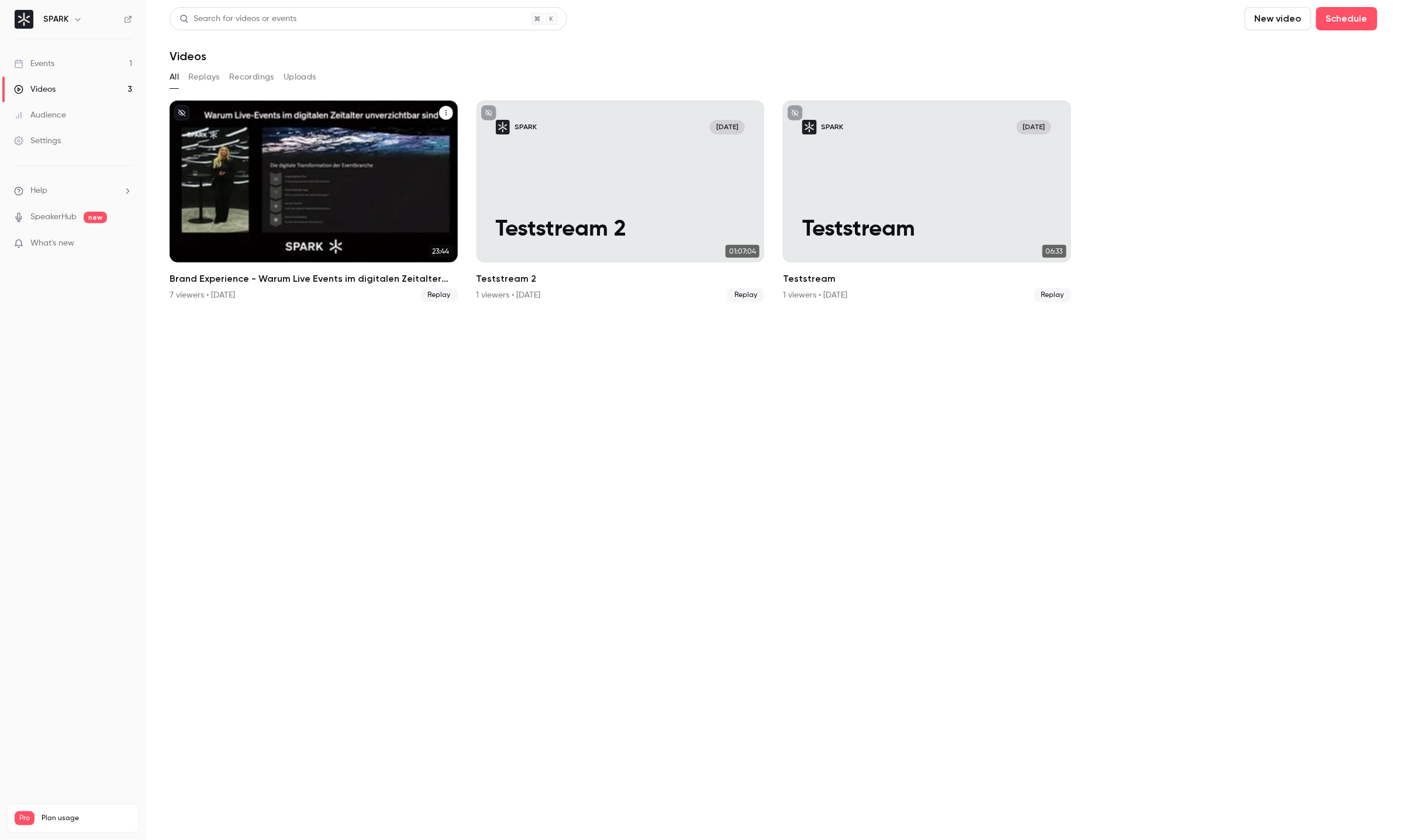
click at [331, 168] on p "Brand Experience - Warum Live Events im digitalen Zeitalter unverzichtbar sind!" at bounding box center [313, 204] width 249 height 78
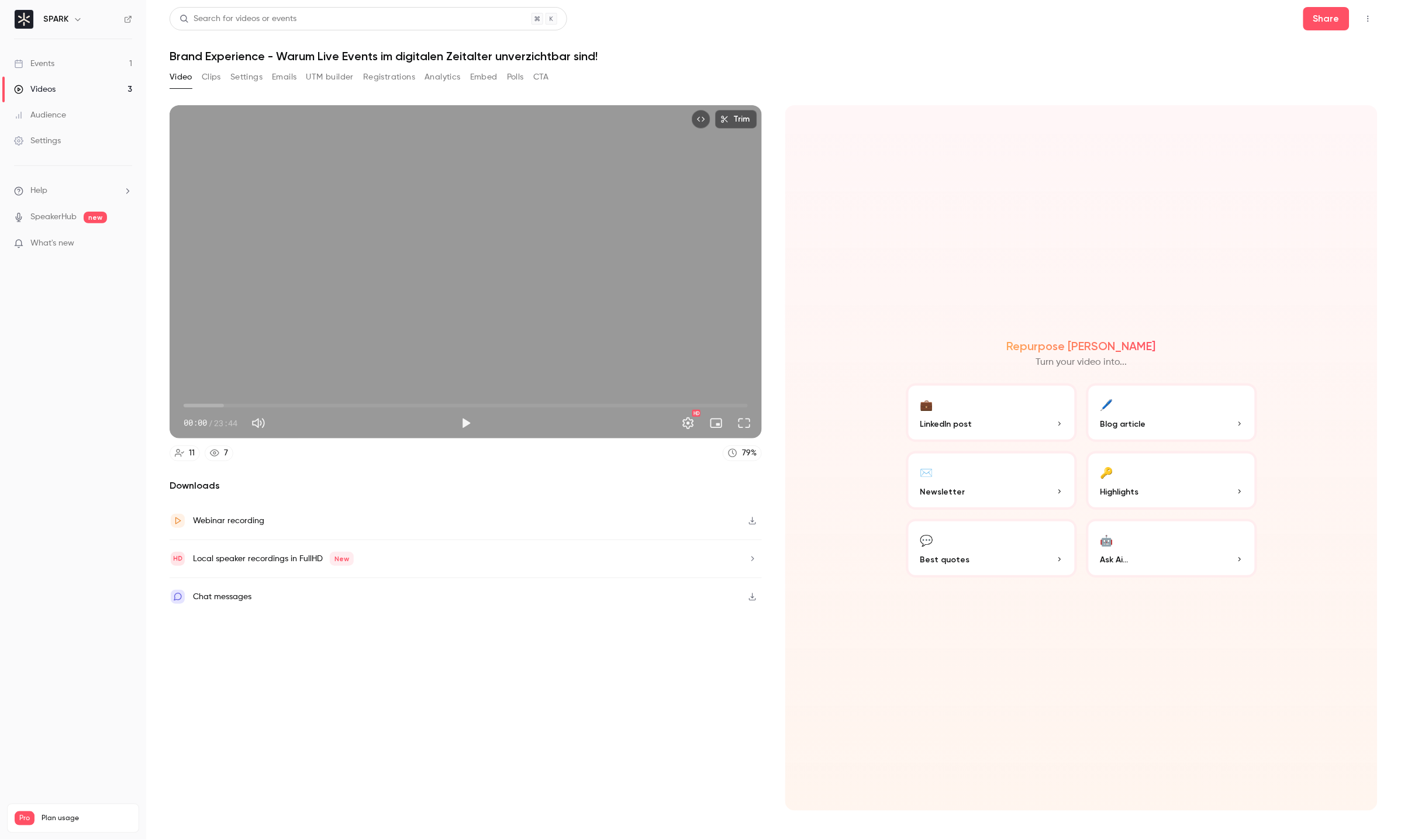
click at [1178, 473] on button "🔑 Highlights" at bounding box center [1172, 480] width 171 height 59
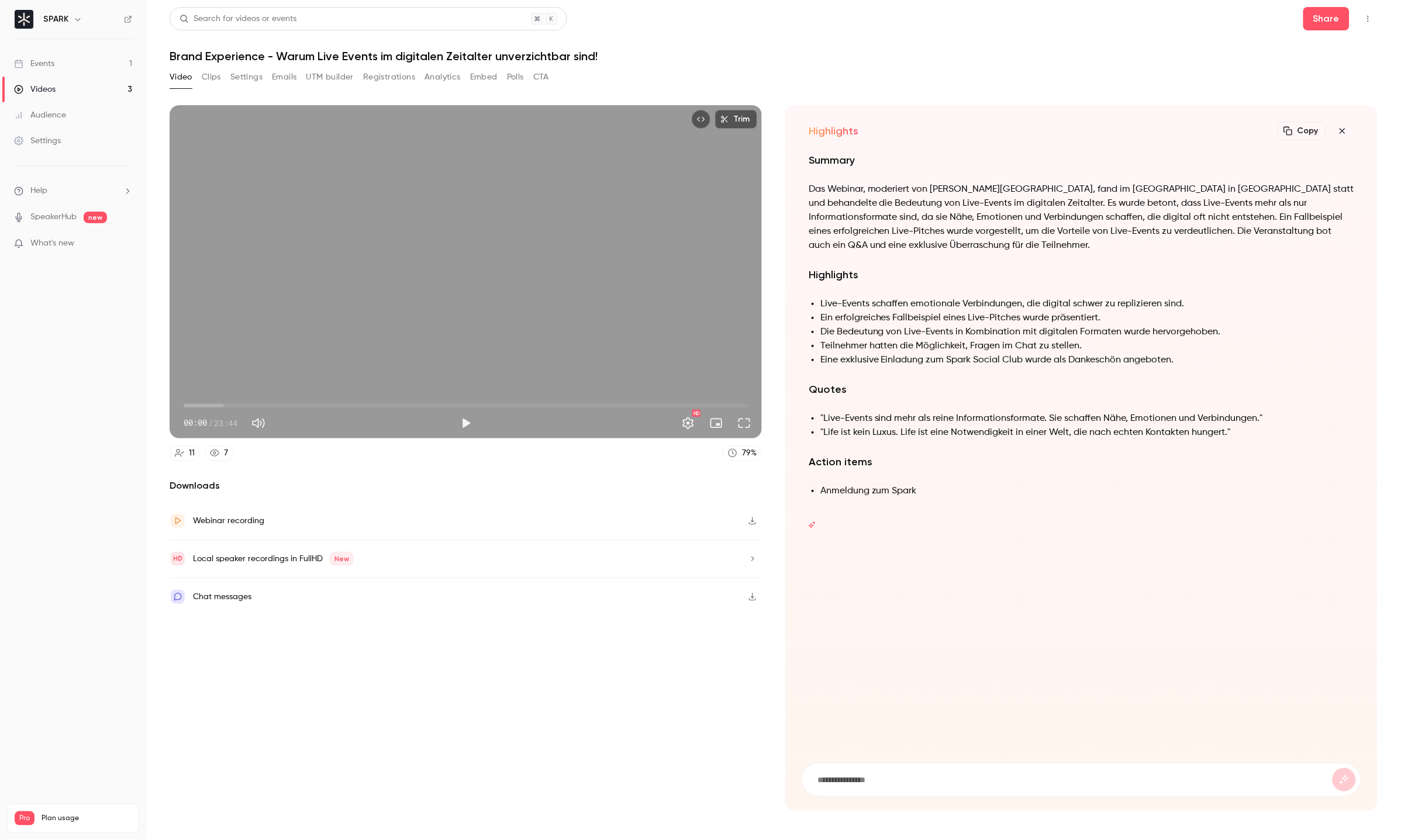
click at [748, 520] on icon "button" at bounding box center [753, 520] width 10 height 8
